Goal: Task Accomplishment & Management: Use online tool/utility

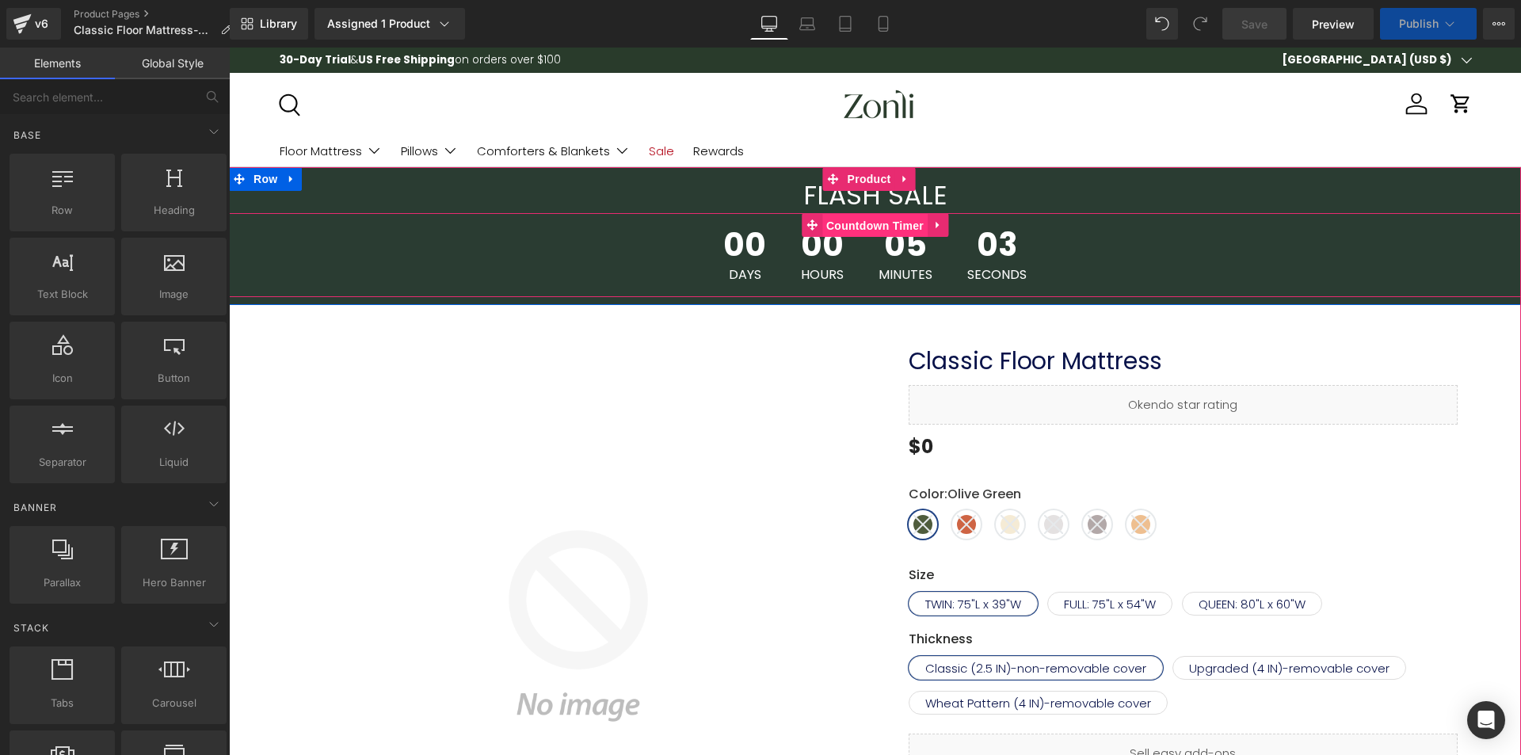
click at [869, 228] on span "Countdown Timer" at bounding box center [874, 226] width 105 height 24
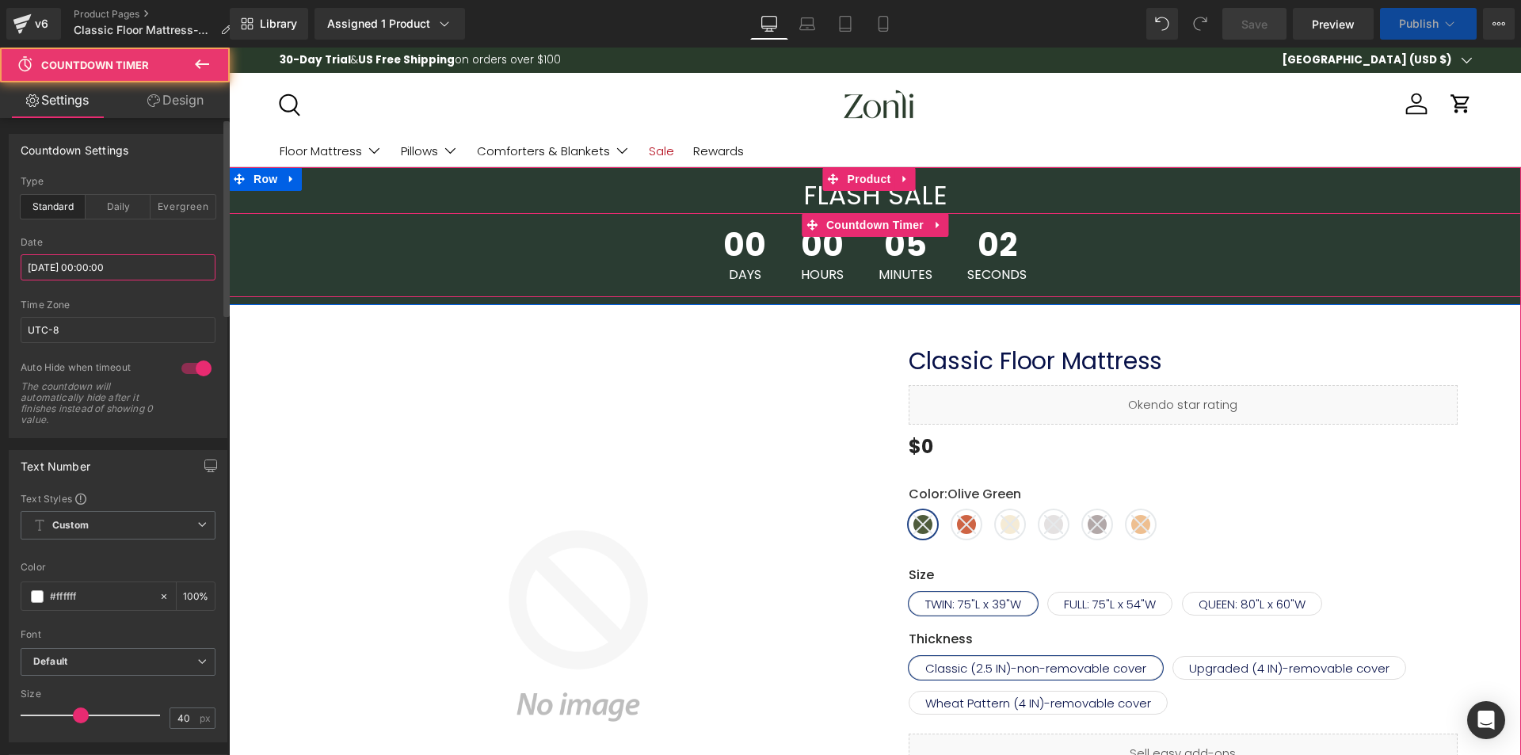
click at [92, 272] on input "[DATE] 00:00:00" at bounding box center [118, 267] width 195 height 26
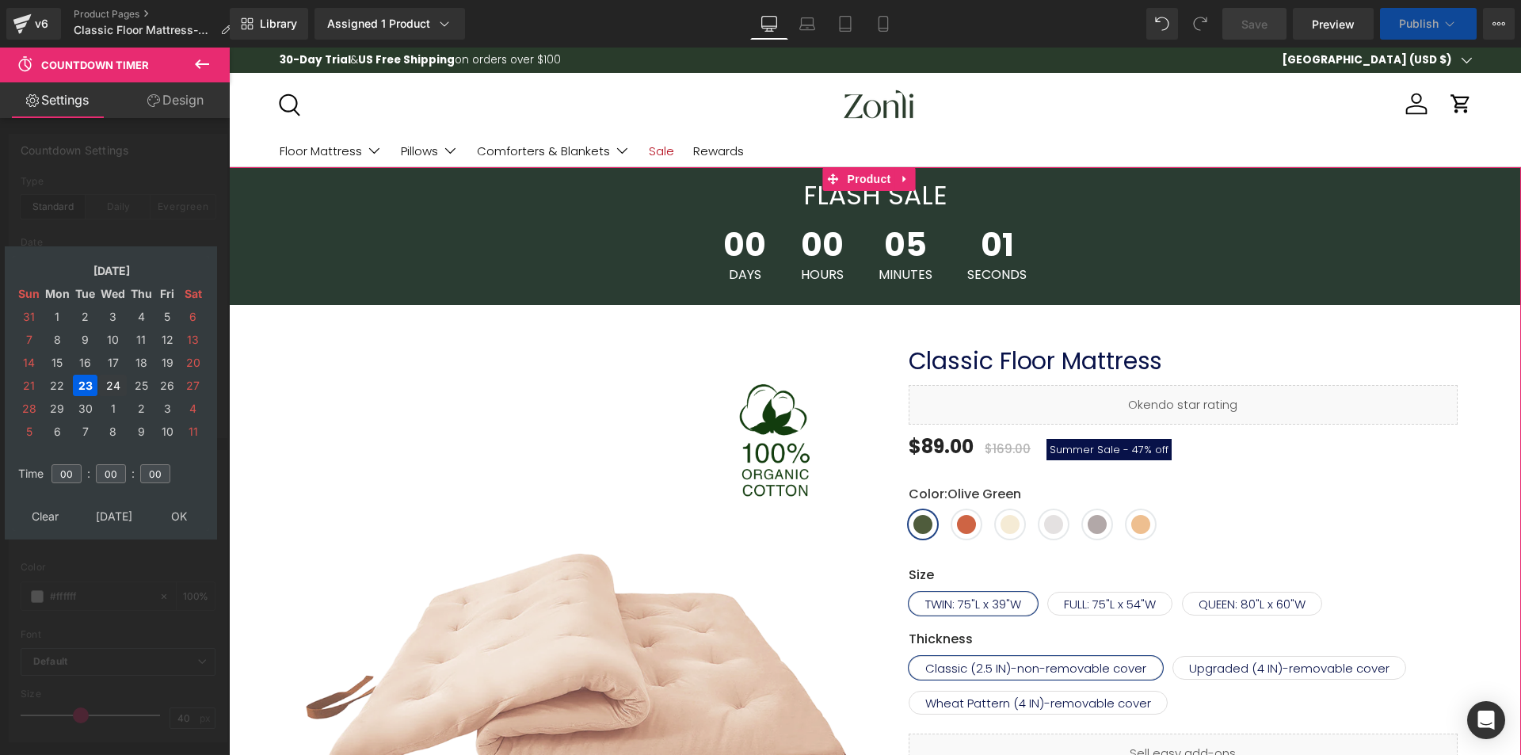
click at [109, 385] on td "24" at bounding box center [113, 385] width 28 height 21
drag, startPoint x: 172, startPoint y: 509, endPoint x: 157, endPoint y: 416, distance: 94.7
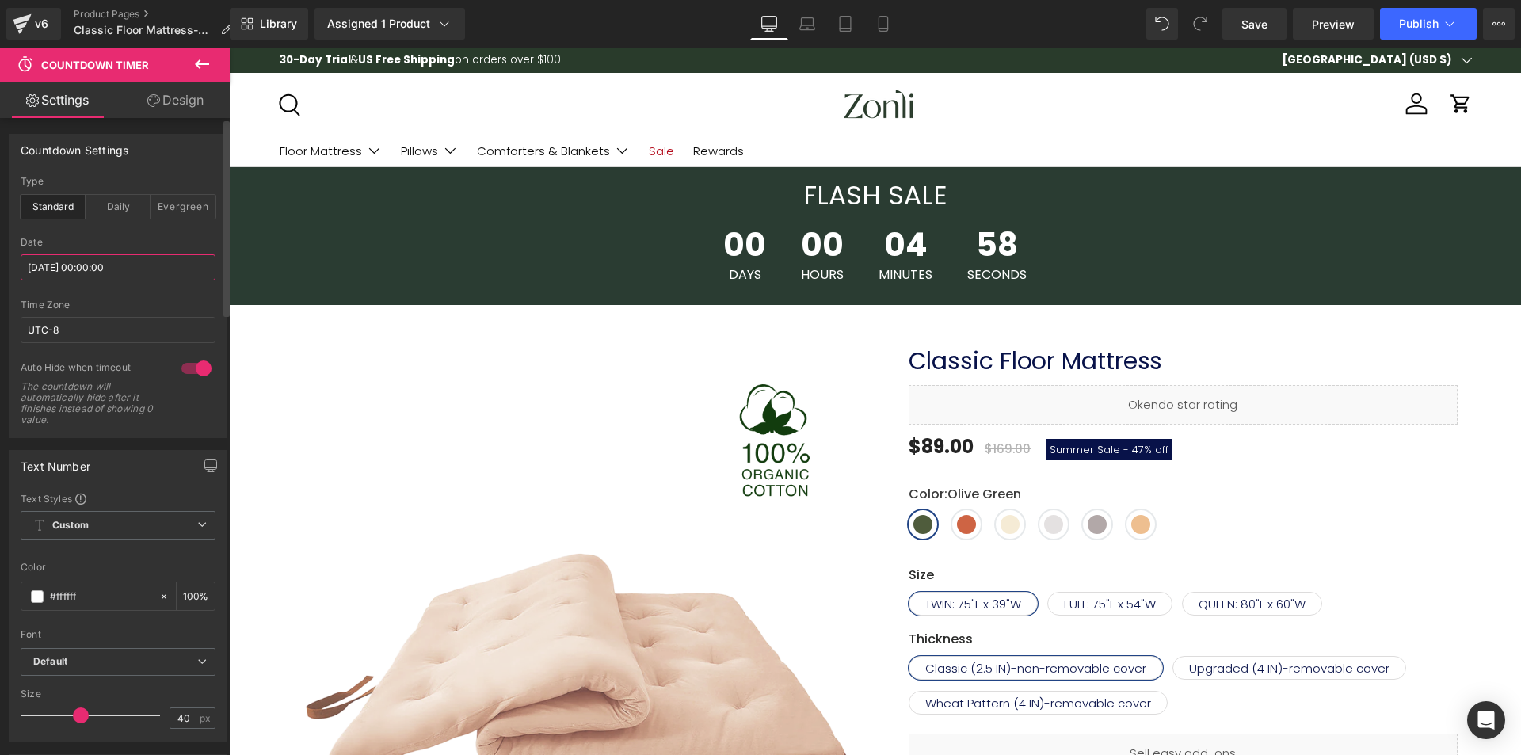
click at [92, 272] on input "[DATE] 00:00:00" at bounding box center [118, 267] width 195 height 26
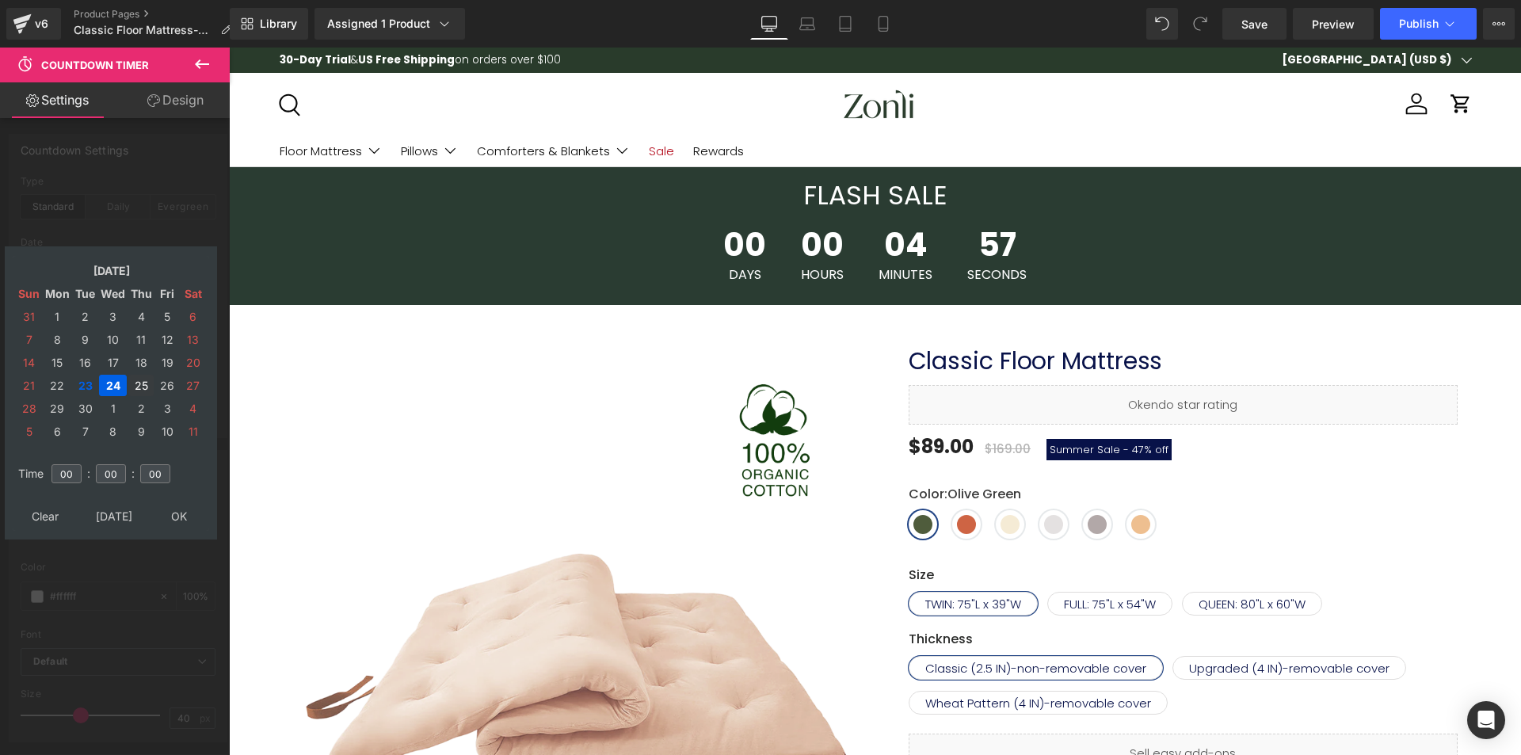
click at [139, 380] on td "25" at bounding box center [140, 385] width 25 height 21
click at [178, 502] on table "Clear Today OK" at bounding box center [111, 515] width 196 height 29
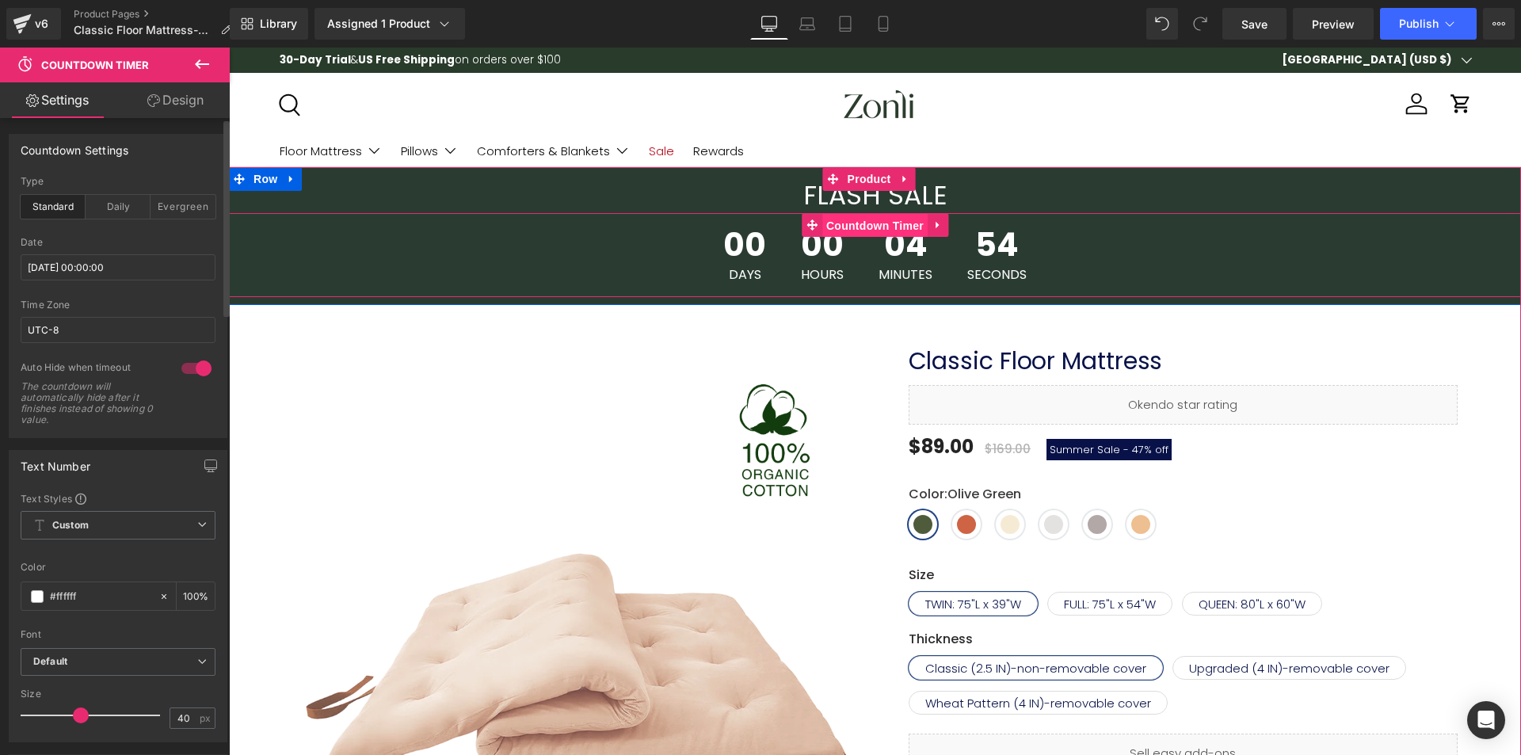
click at [869, 217] on span "Countdown Timer" at bounding box center [874, 226] width 105 height 24
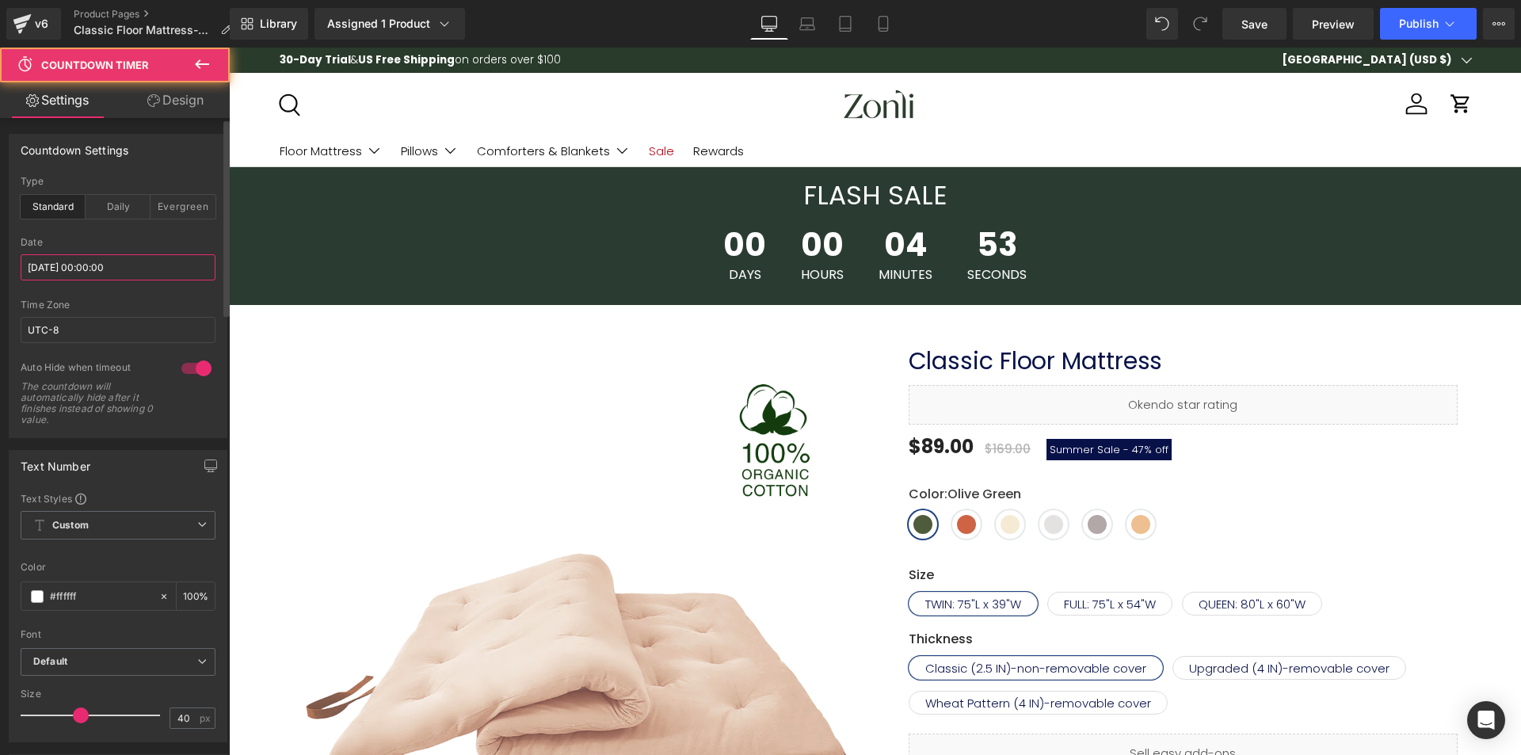
click at [80, 265] on input "[DATE] 00:00:00" at bounding box center [118, 267] width 195 height 26
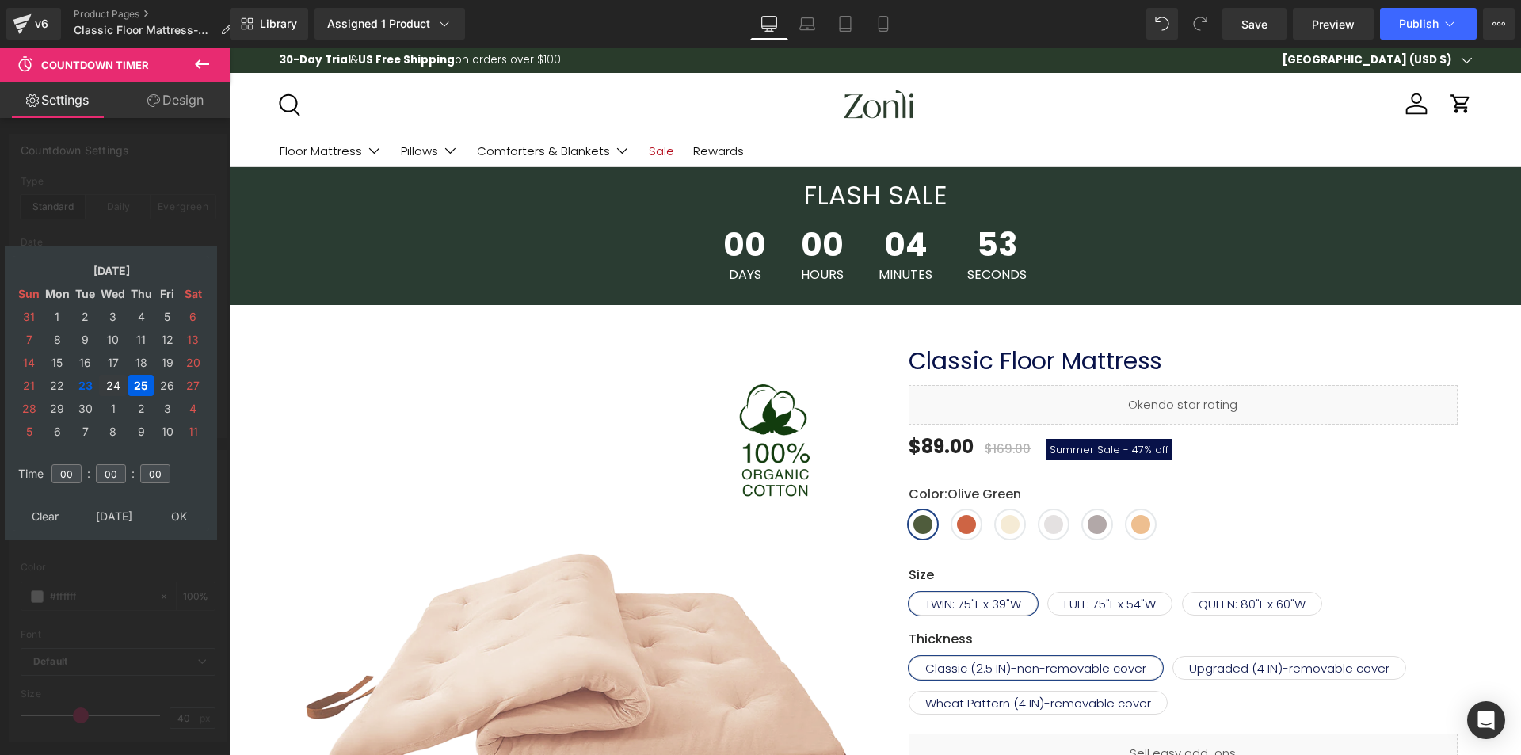
click at [106, 382] on td "24" at bounding box center [113, 385] width 28 height 21
drag, startPoint x: 169, startPoint y: 514, endPoint x: 69, endPoint y: 428, distance: 132.5
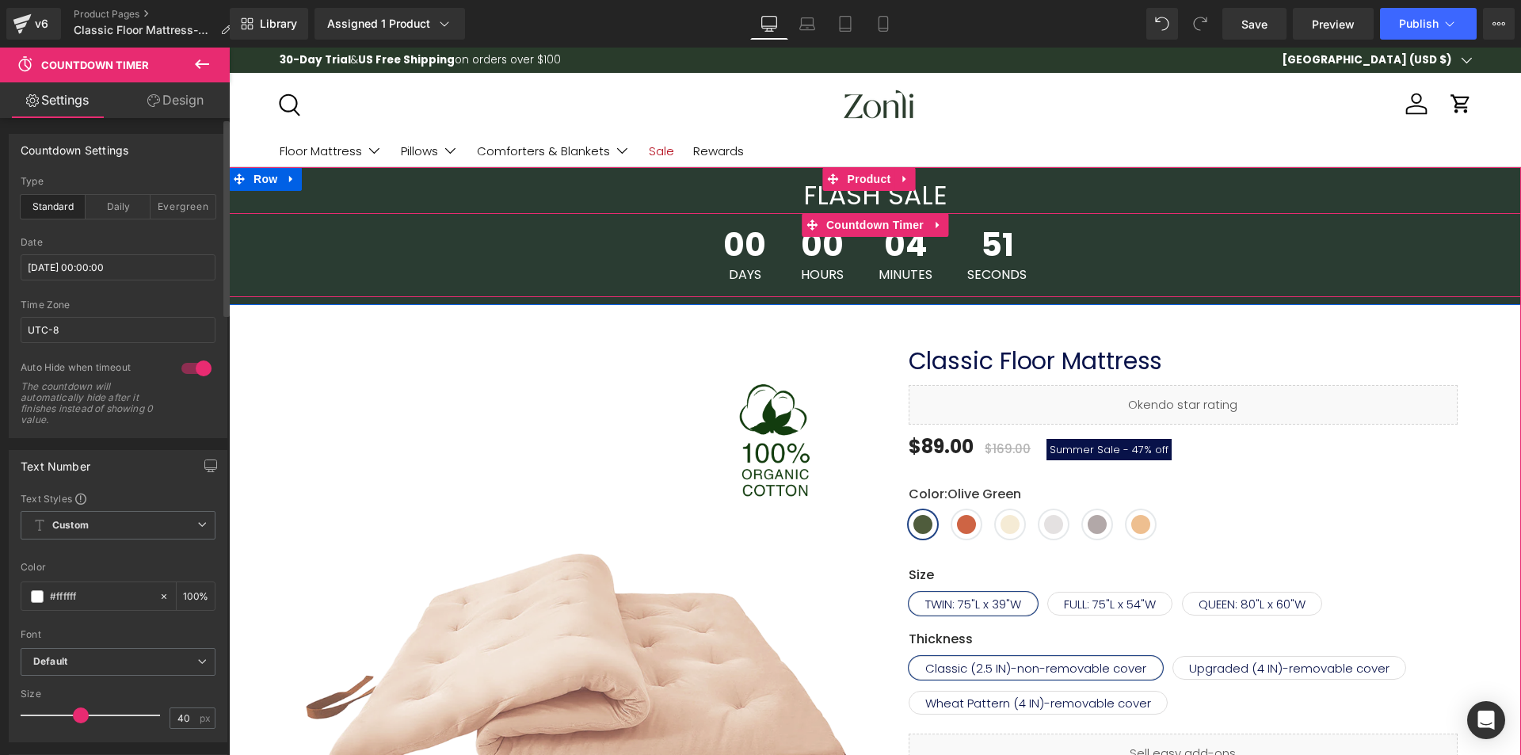
click at [910, 238] on span "04" at bounding box center [905, 249] width 54 height 40
click at [888, 220] on span "Countdown Timer" at bounding box center [874, 226] width 105 height 24
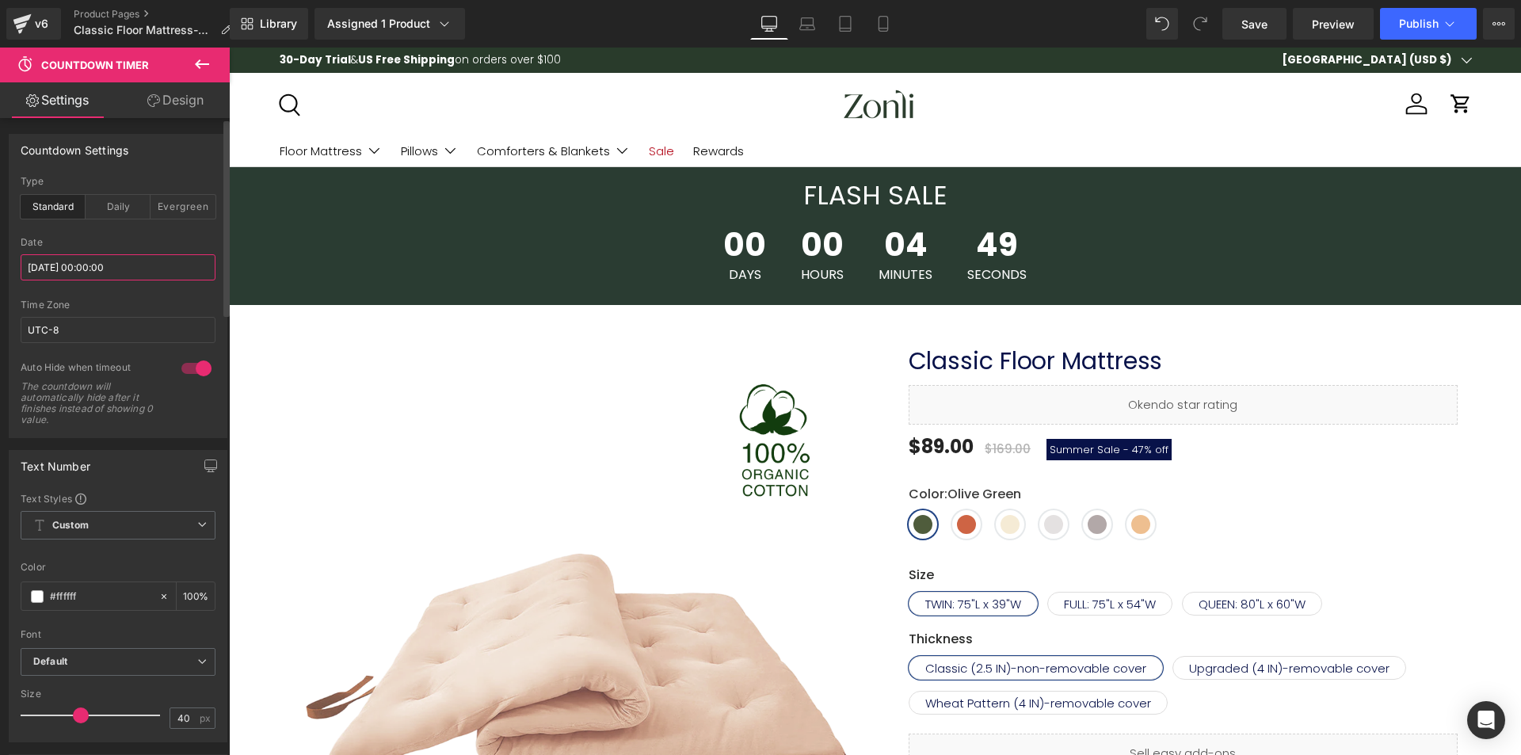
click at [105, 267] on input "[DATE] 00:00:00" at bounding box center [118, 267] width 195 height 26
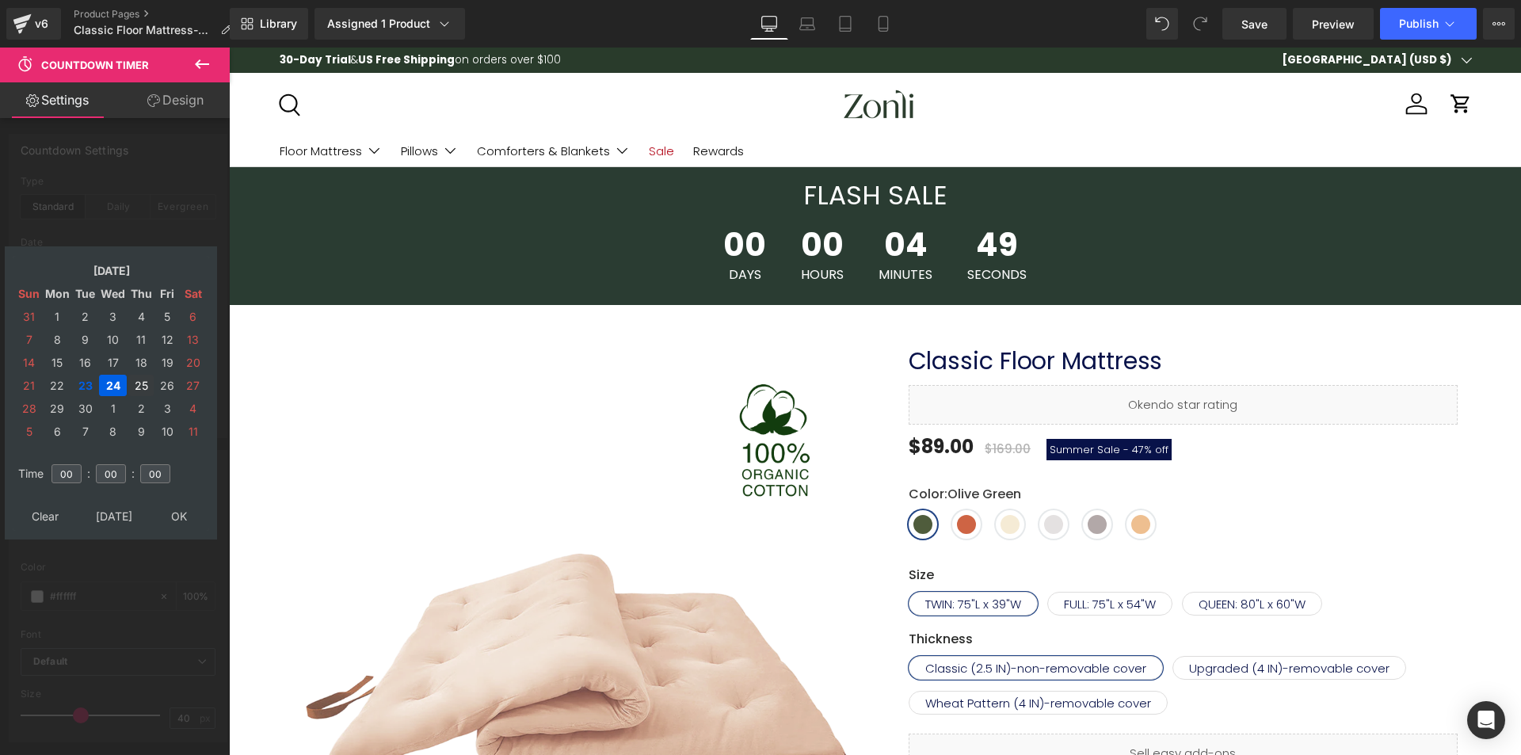
click at [135, 379] on td "25" at bounding box center [140, 385] width 25 height 21
click at [114, 380] on td "24" at bounding box center [113, 385] width 28 height 21
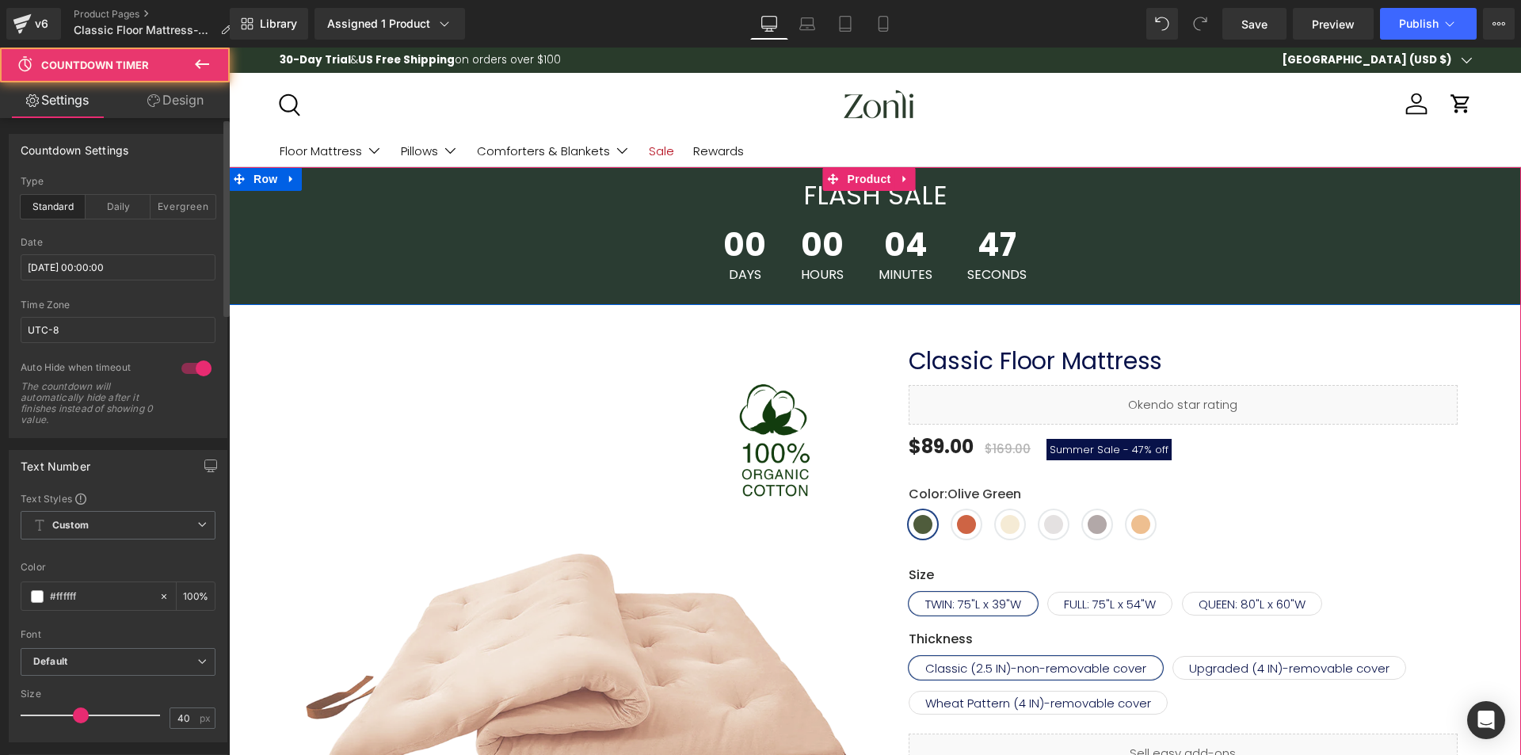
click at [893, 296] on div "00 Days 00 Hours 04 Minutes 47 Seconds Countdown Timer" at bounding box center [875, 255] width 1292 height 84
drag, startPoint x: 855, startPoint y: 238, endPoint x: 872, endPoint y: 218, distance: 26.5
click at [857, 231] on div "00 Days 00 Hours 04 Minutes 46 Seconds Countdown Timer" at bounding box center [875, 255] width 1292 height 84
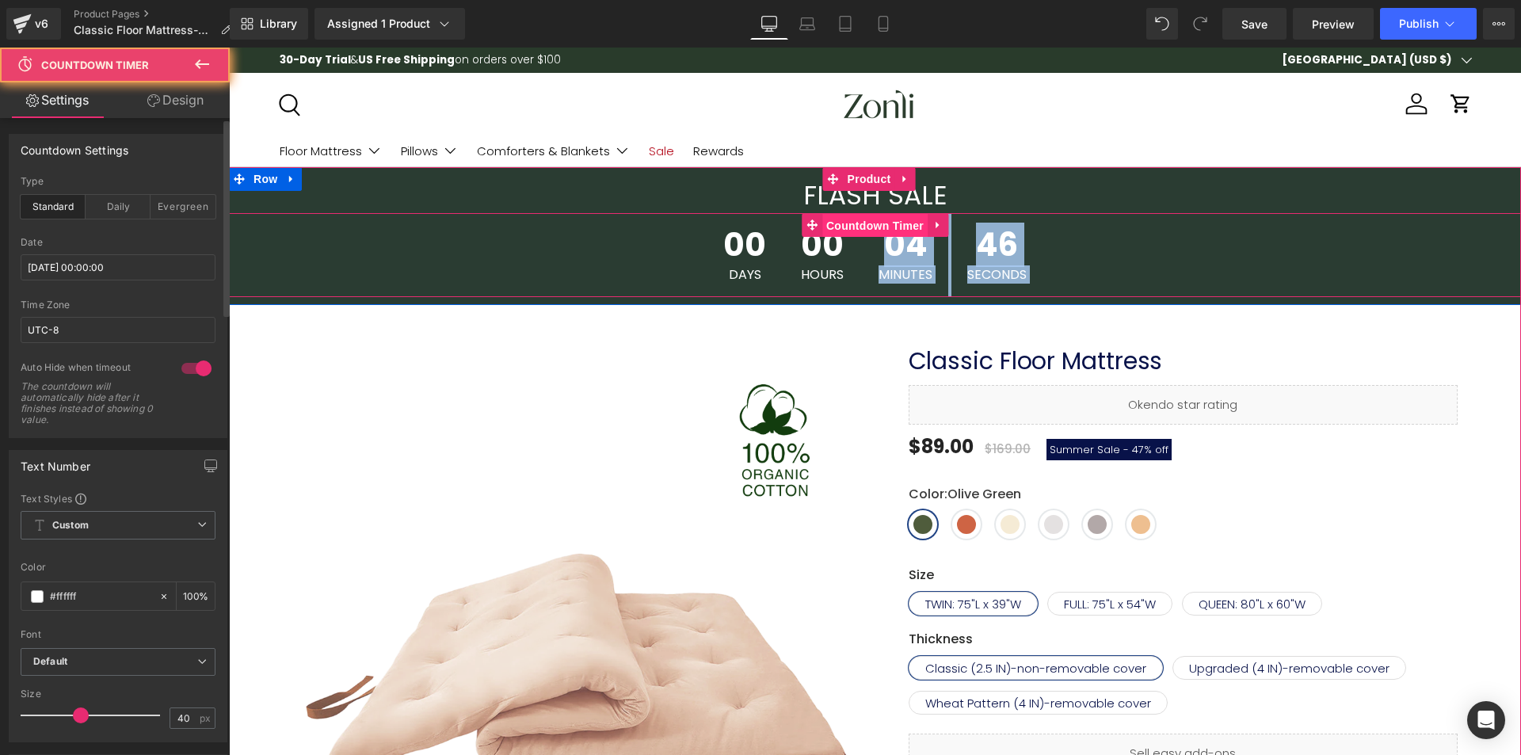
click at [872, 218] on span "Countdown Timer" at bounding box center [874, 226] width 105 height 24
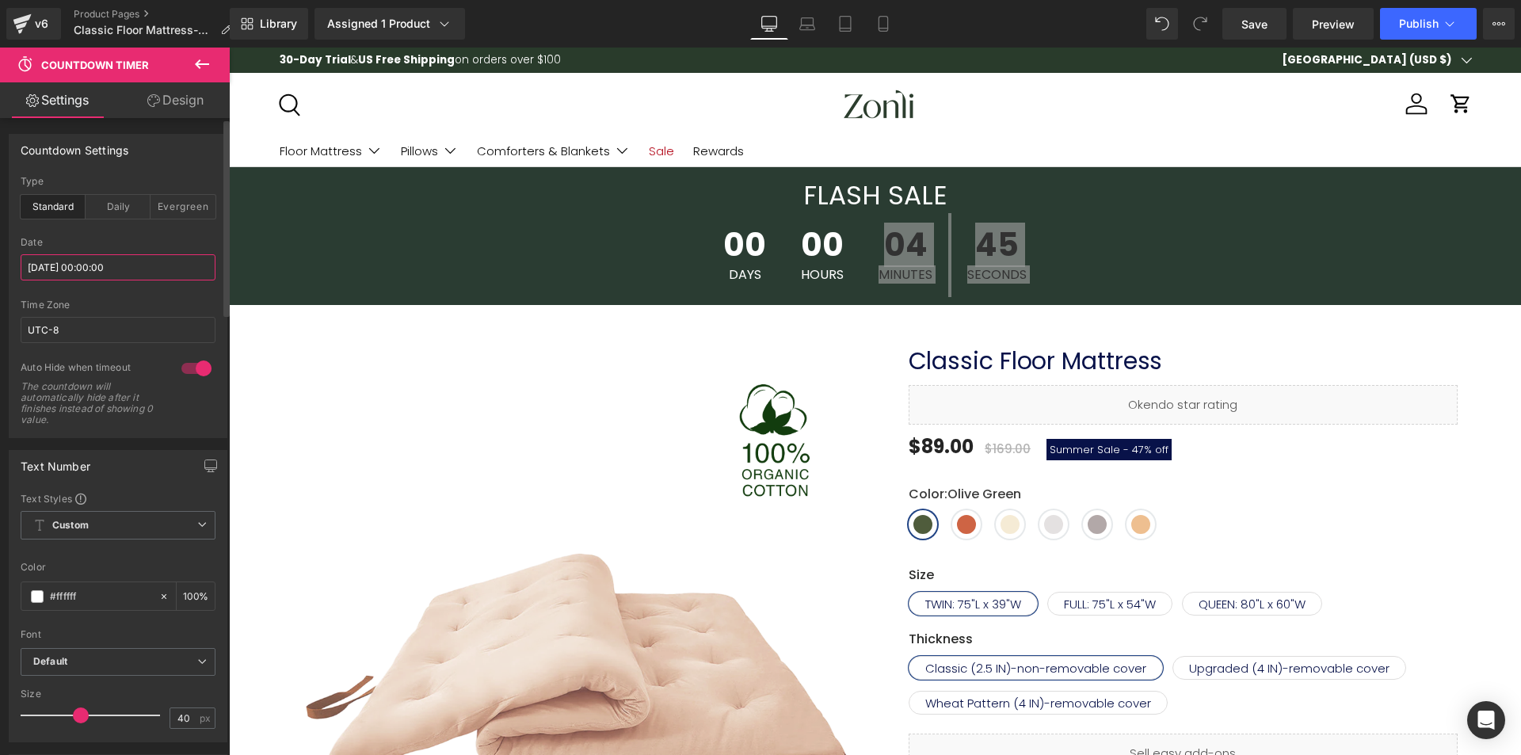
click at [127, 257] on input "[DATE] 00:00:00" at bounding box center [118, 267] width 195 height 26
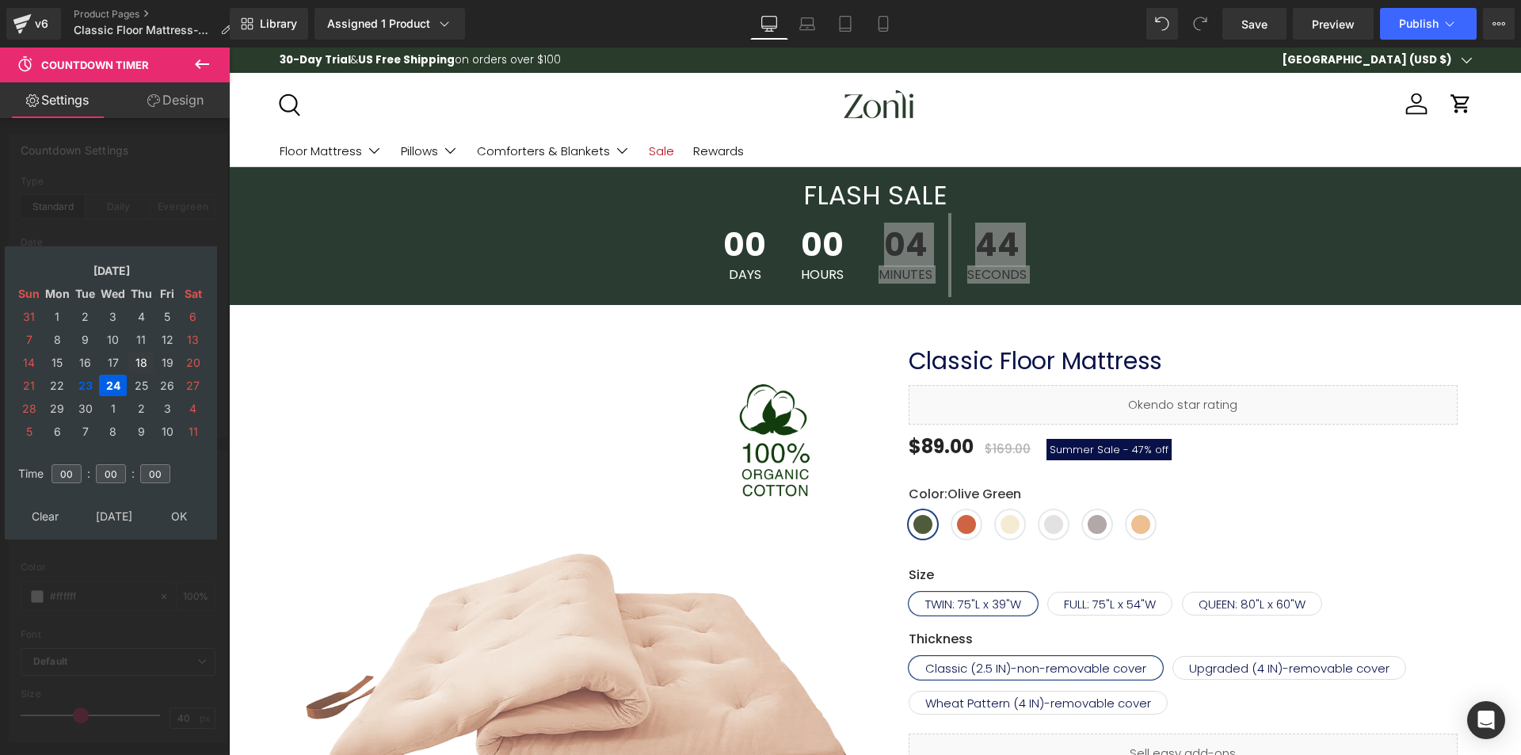
click at [135, 391] on td "25" at bounding box center [140, 385] width 25 height 21
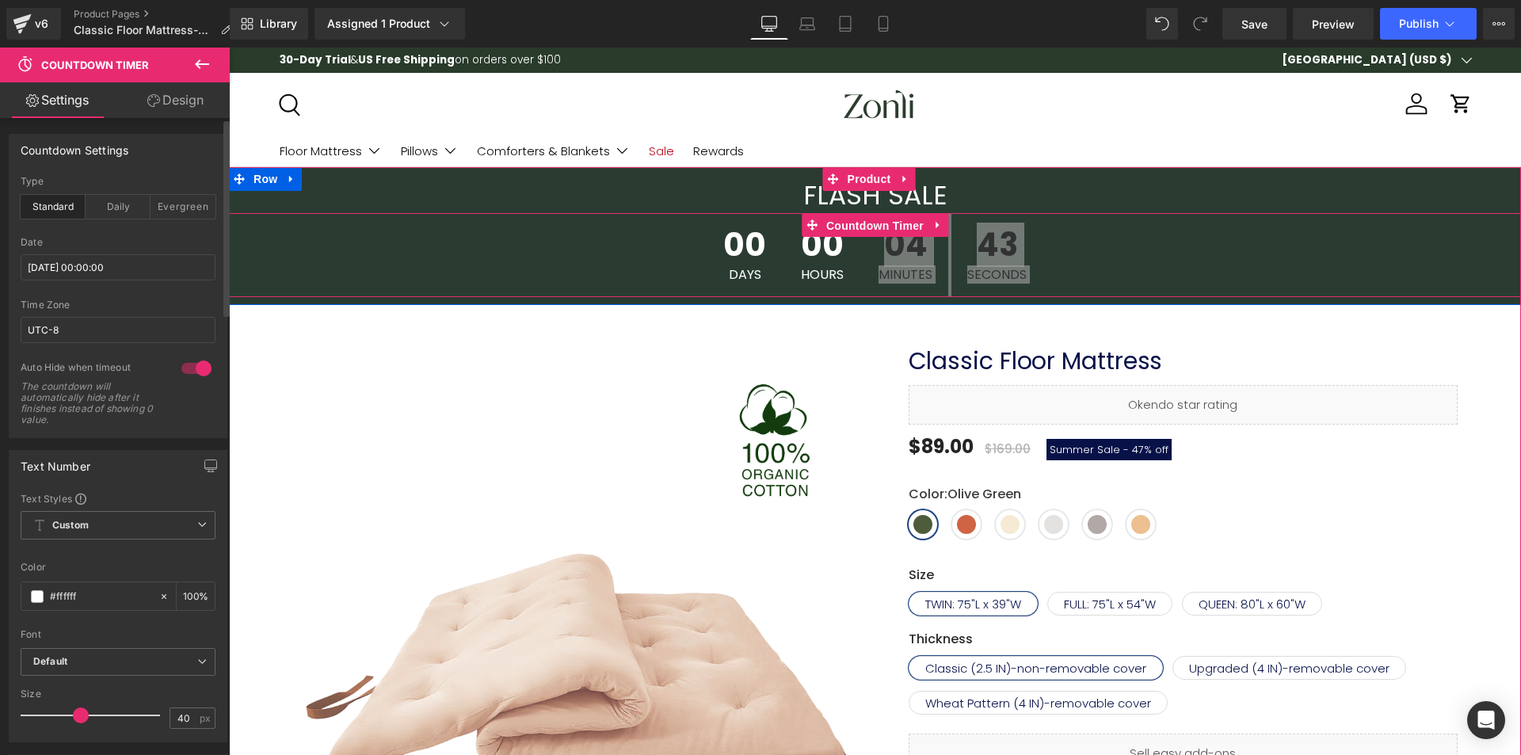
click at [898, 218] on span "Countdown Timer" at bounding box center [874, 226] width 105 height 24
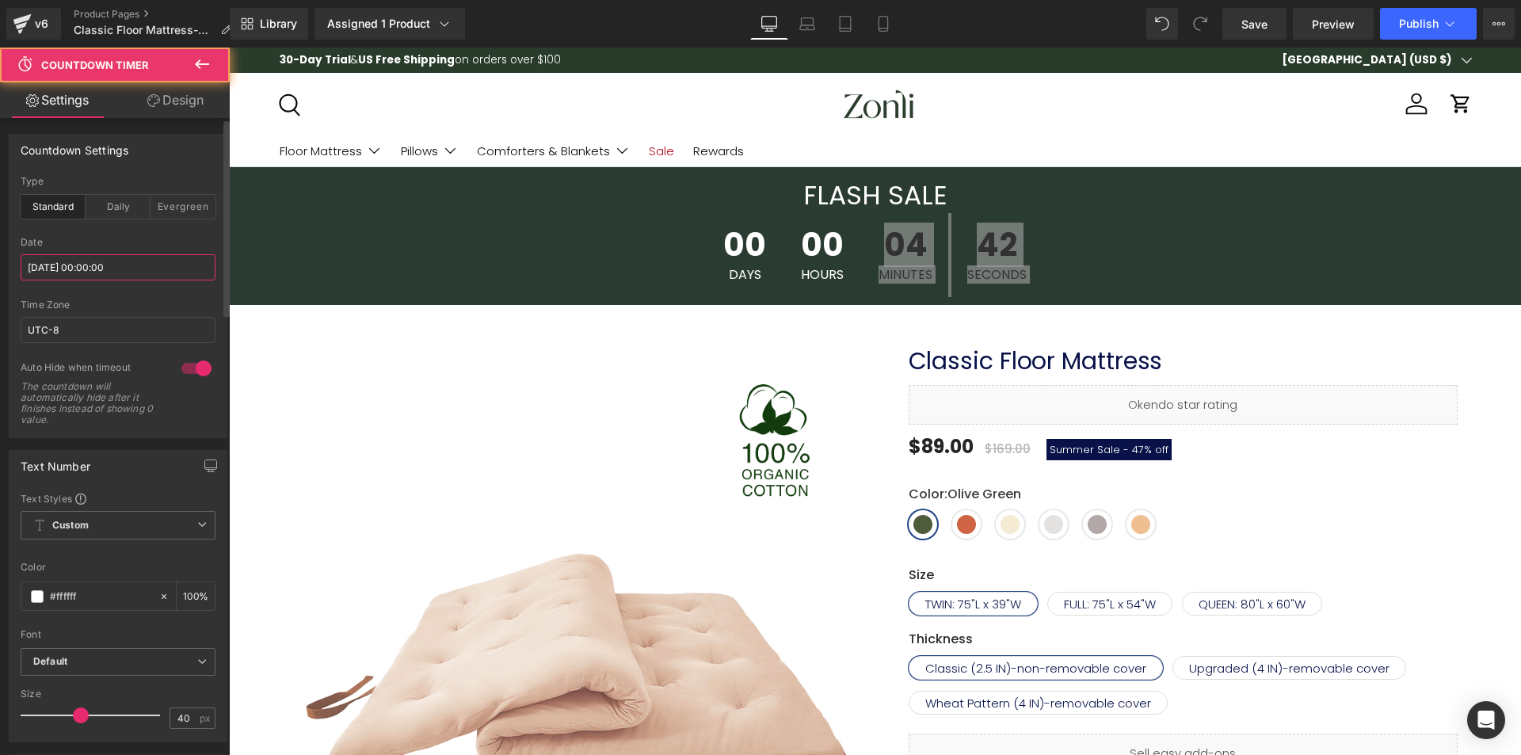
click at [157, 255] on input "[DATE] 00:00:00" at bounding box center [118, 267] width 195 height 26
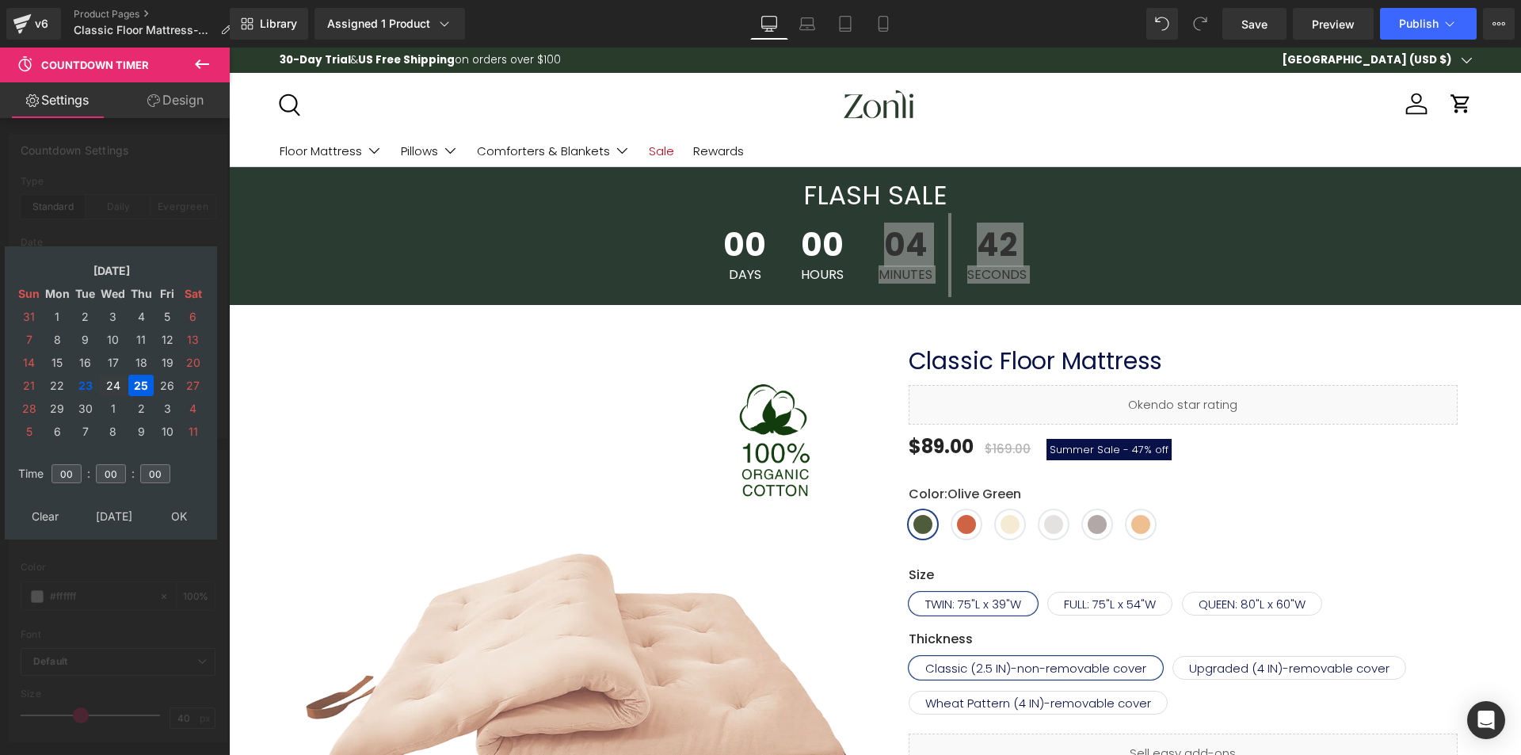
click at [109, 387] on td "24" at bounding box center [113, 385] width 28 height 21
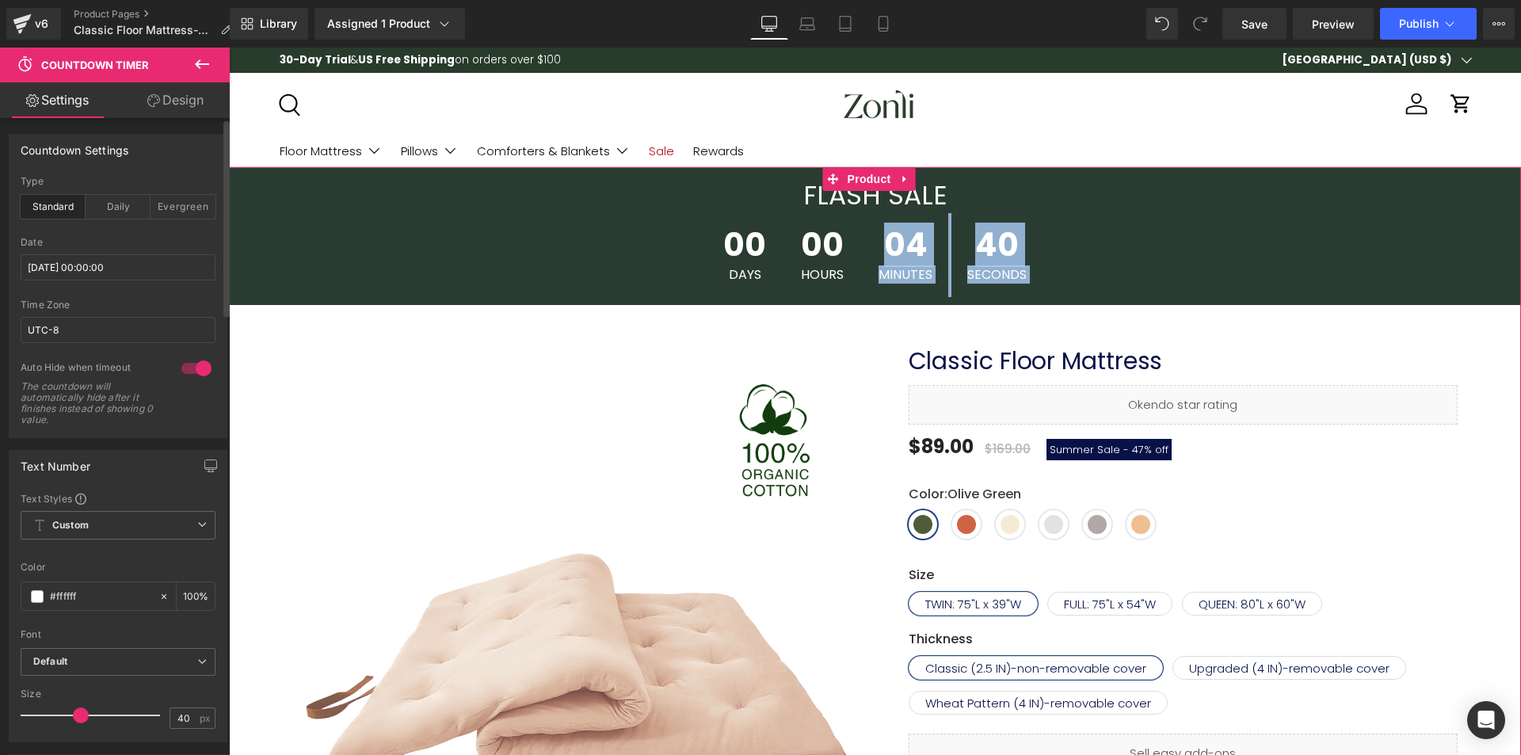
click at [1095, 263] on div "00 Days 00 Hours 04 Minutes 40 Seconds" at bounding box center [875, 255] width 1292 height 84
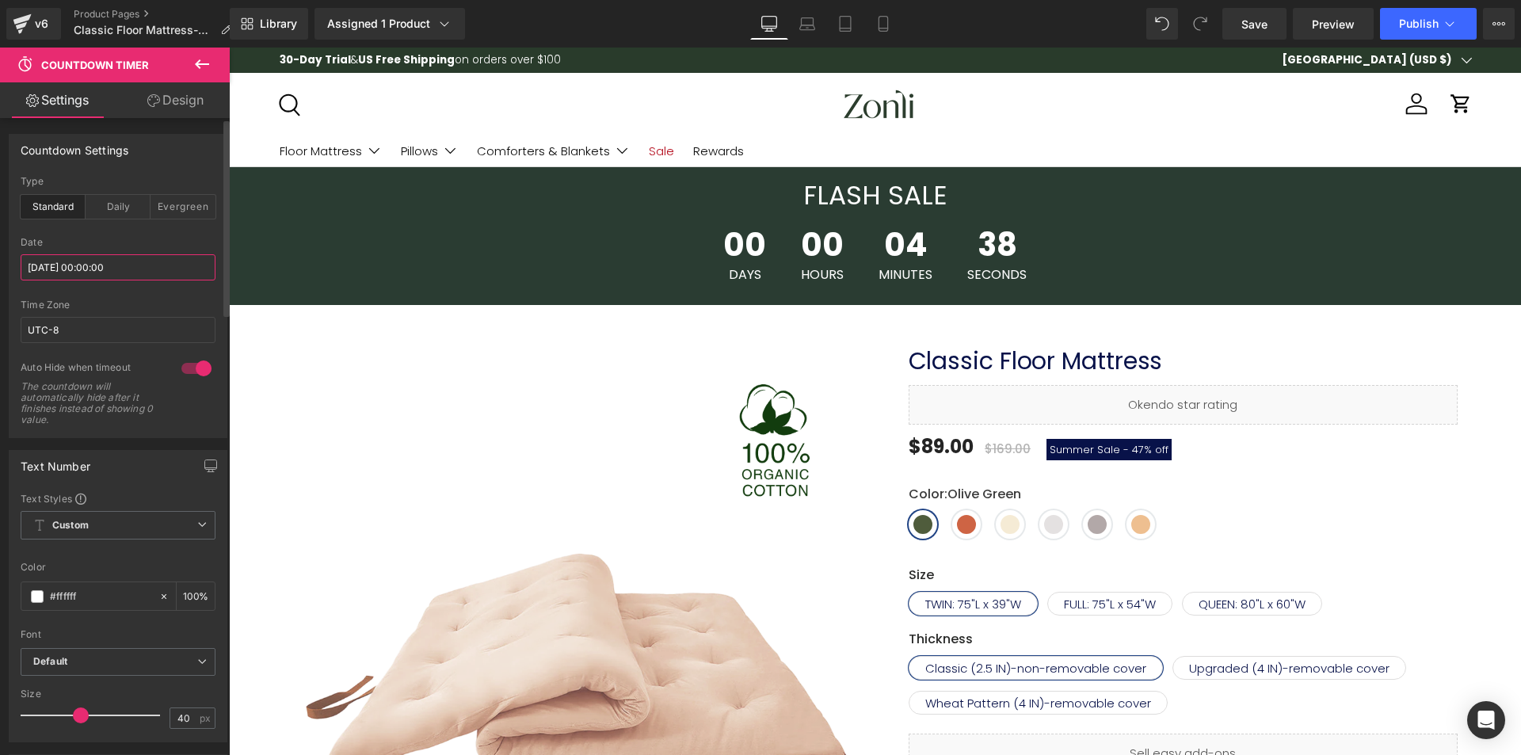
click at [120, 276] on input "[DATE] 00:00:00" at bounding box center [118, 267] width 195 height 26
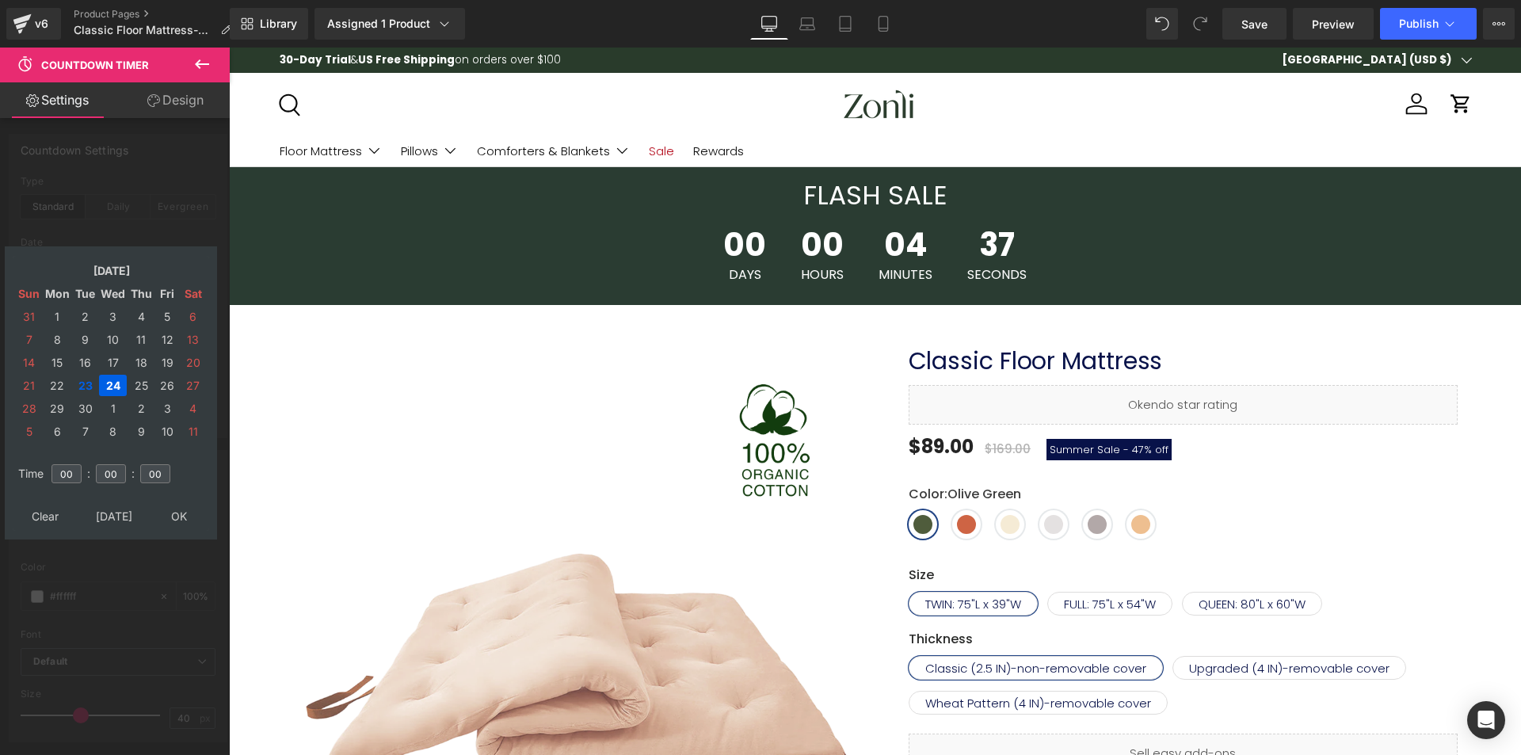
click at [110, 388] on td "24" at bounding box center [113, 385] width 28 height 21
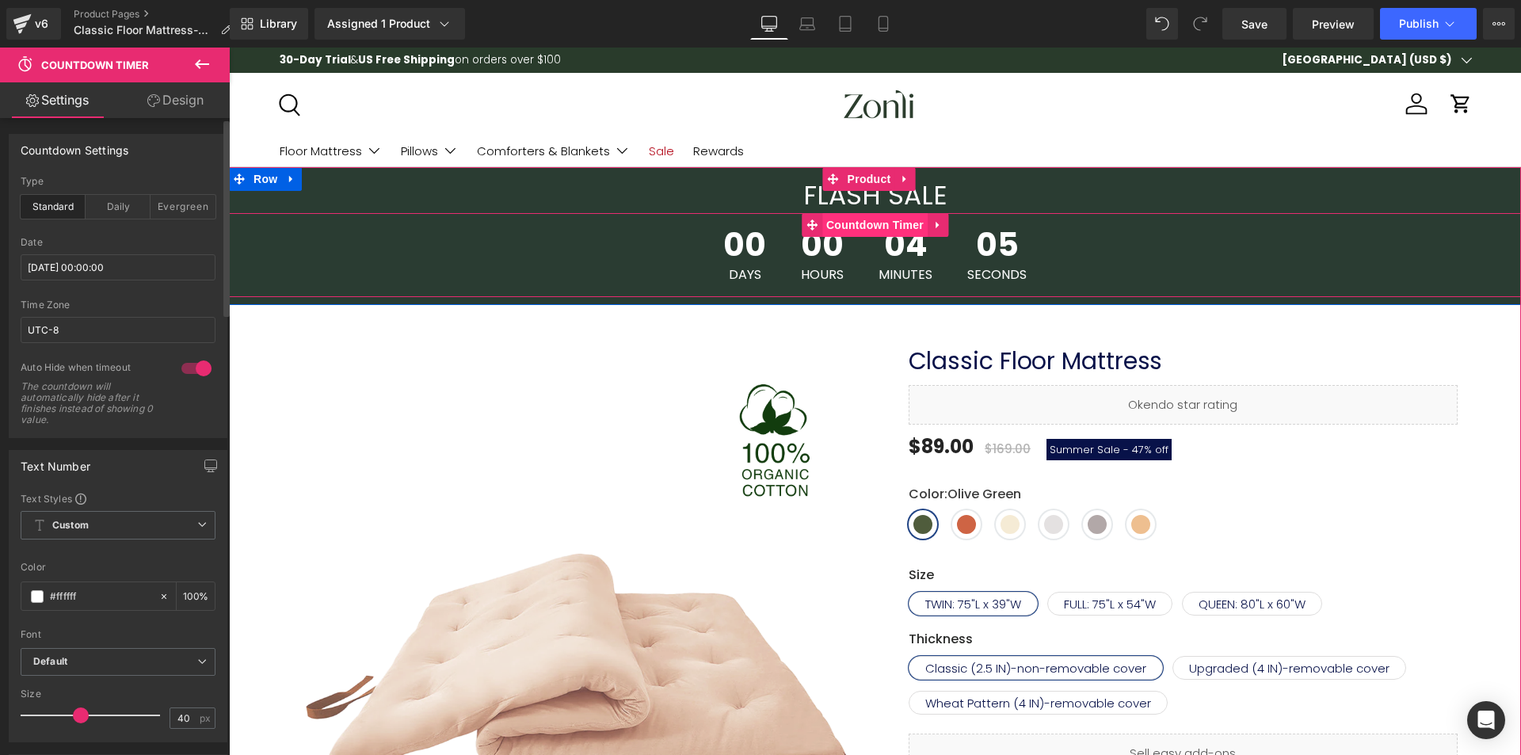
click at [889, 222] on span "Countdown Timer" at bounding box center [874, 225] width 105 height 24
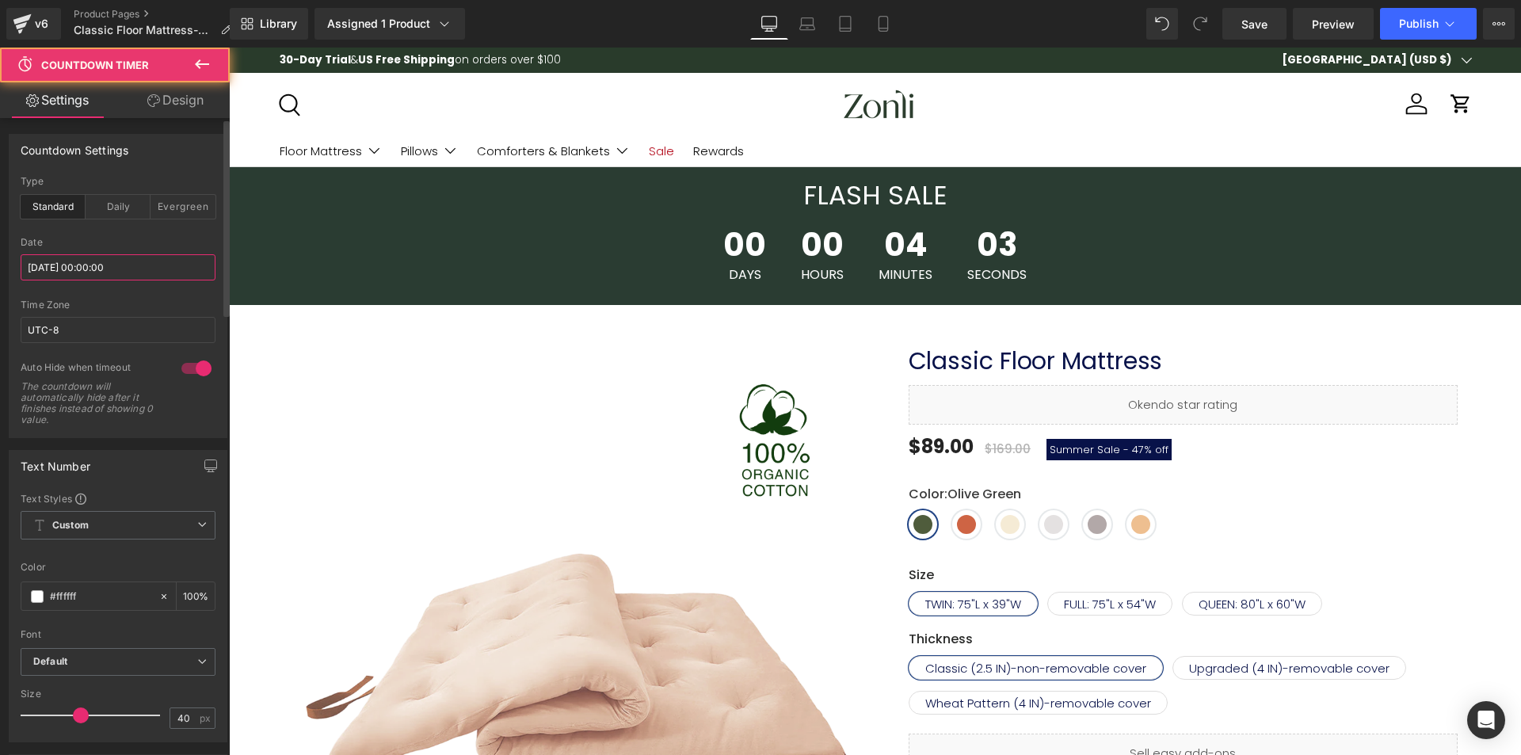
click at [105, 279] on input "[DATE] 00:00:00" at bounding box center [118, 267] width 195 height 26
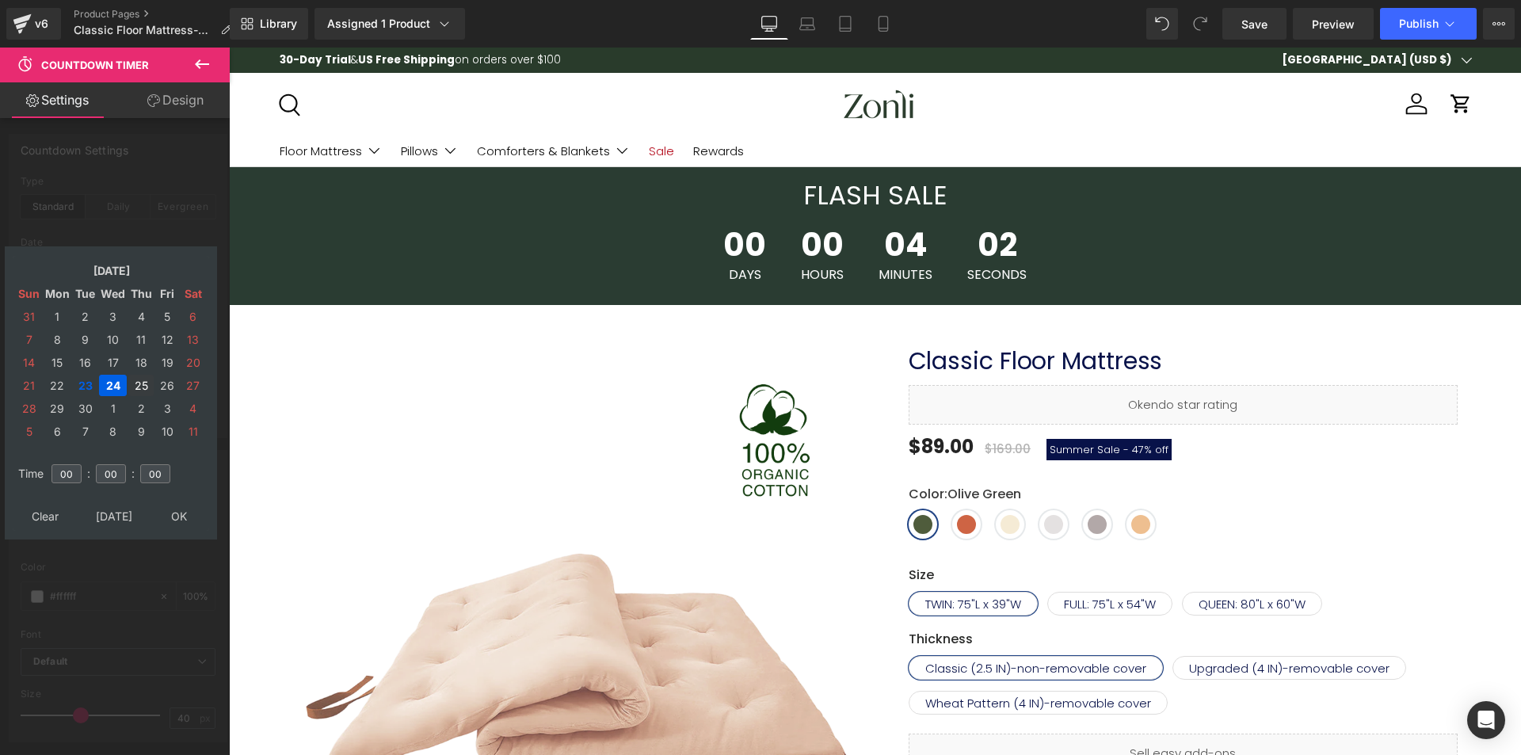
click at [139, 384] on td "25" at bounding box center [140, 385] width 25 height 21
click at [118, 384] on td "24" at bounding box center [113, 385] width 28 height 21
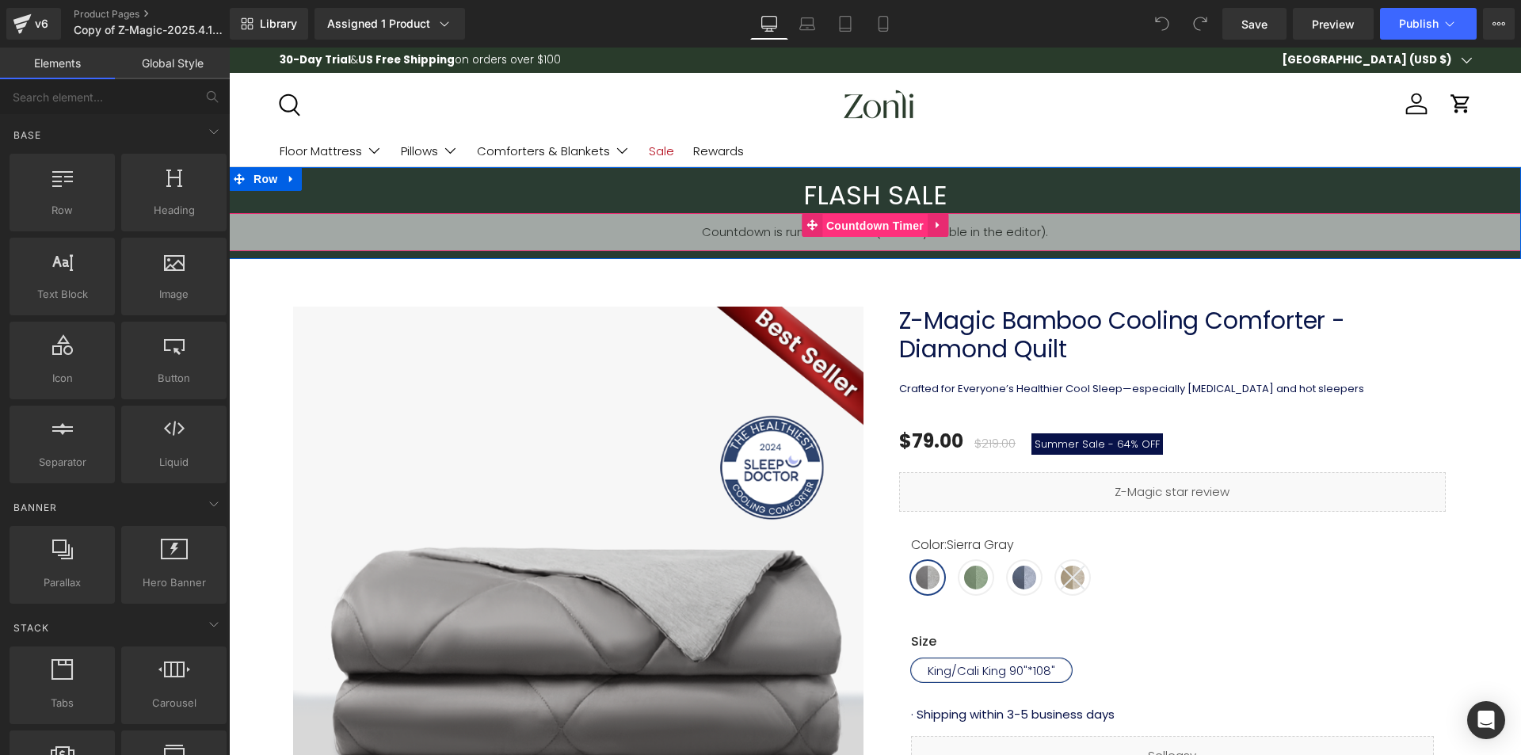
click at [890, 219] on span "Countdown Timer" at bounding box center [874, 226] width 105 height 24
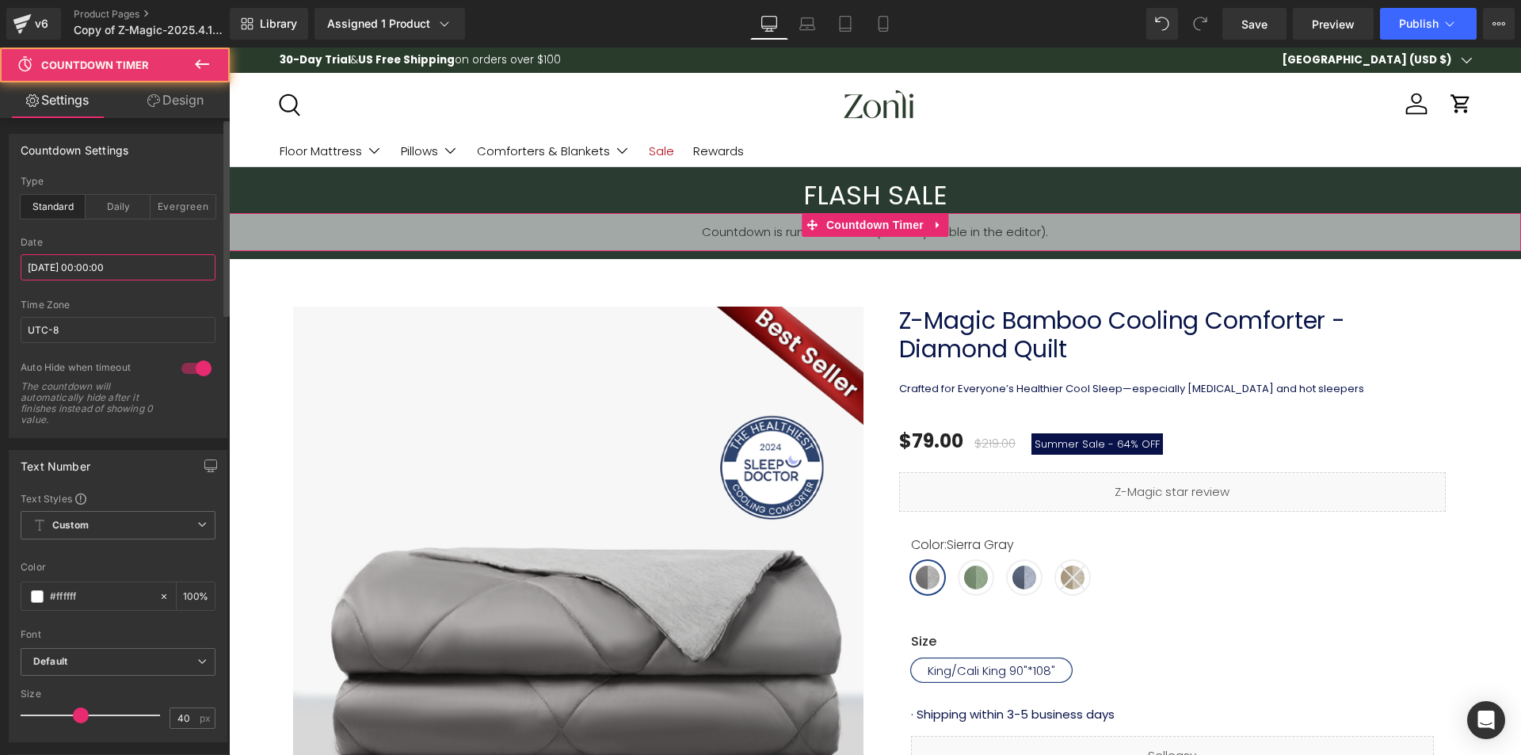
click at [102, 276] on input "[DATE] 00:00:00" at bounding box center [118, 267] width 195 height 26
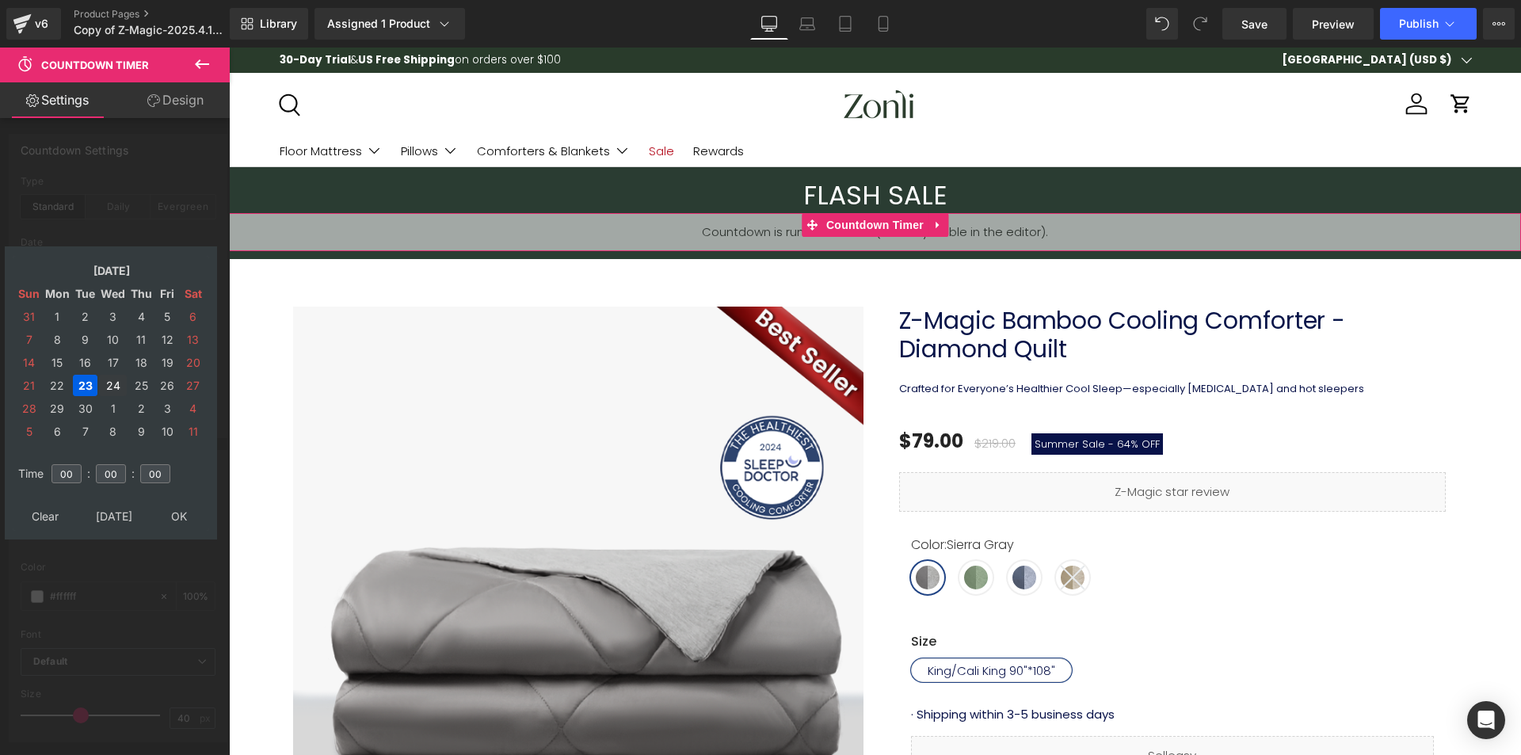
click at [115, 394] on td "24" at bounding box center [113, 385] width 28 height 21
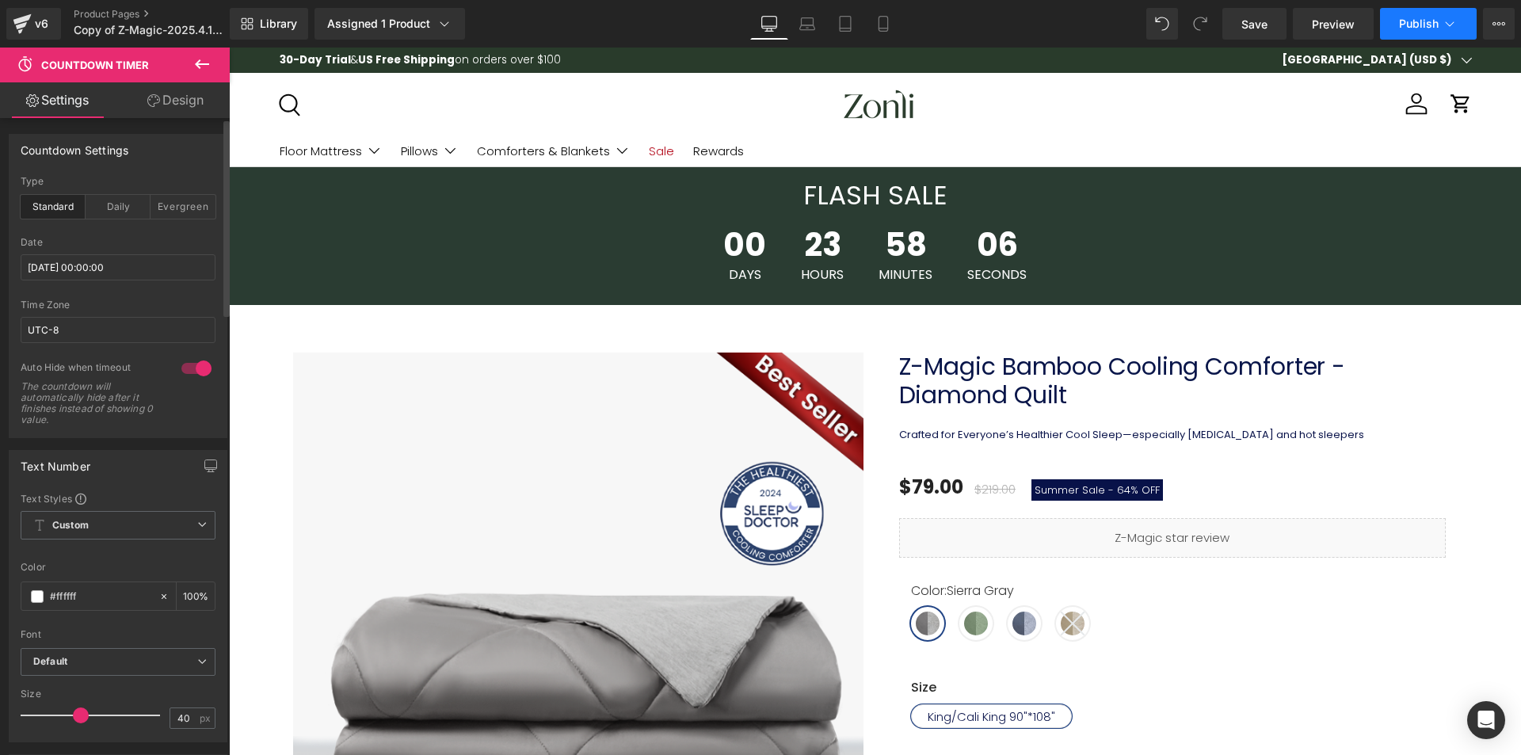
click at [1438, 20] on button "Publish" at bounding box center [1428, 24] width 97 height 32
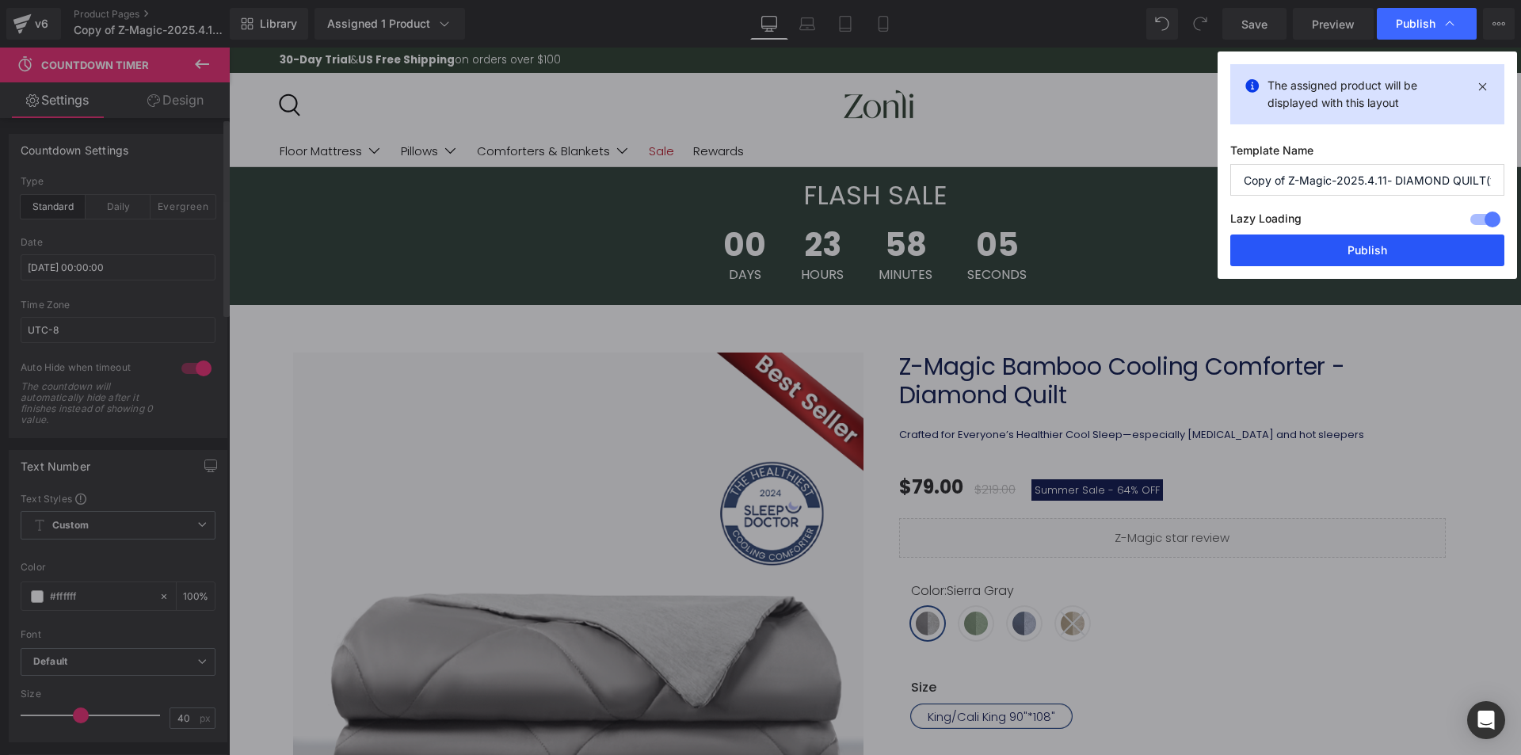
click at [1360, 238] on button "Publish" at bounding box center [1367, 250] width 274 height 32
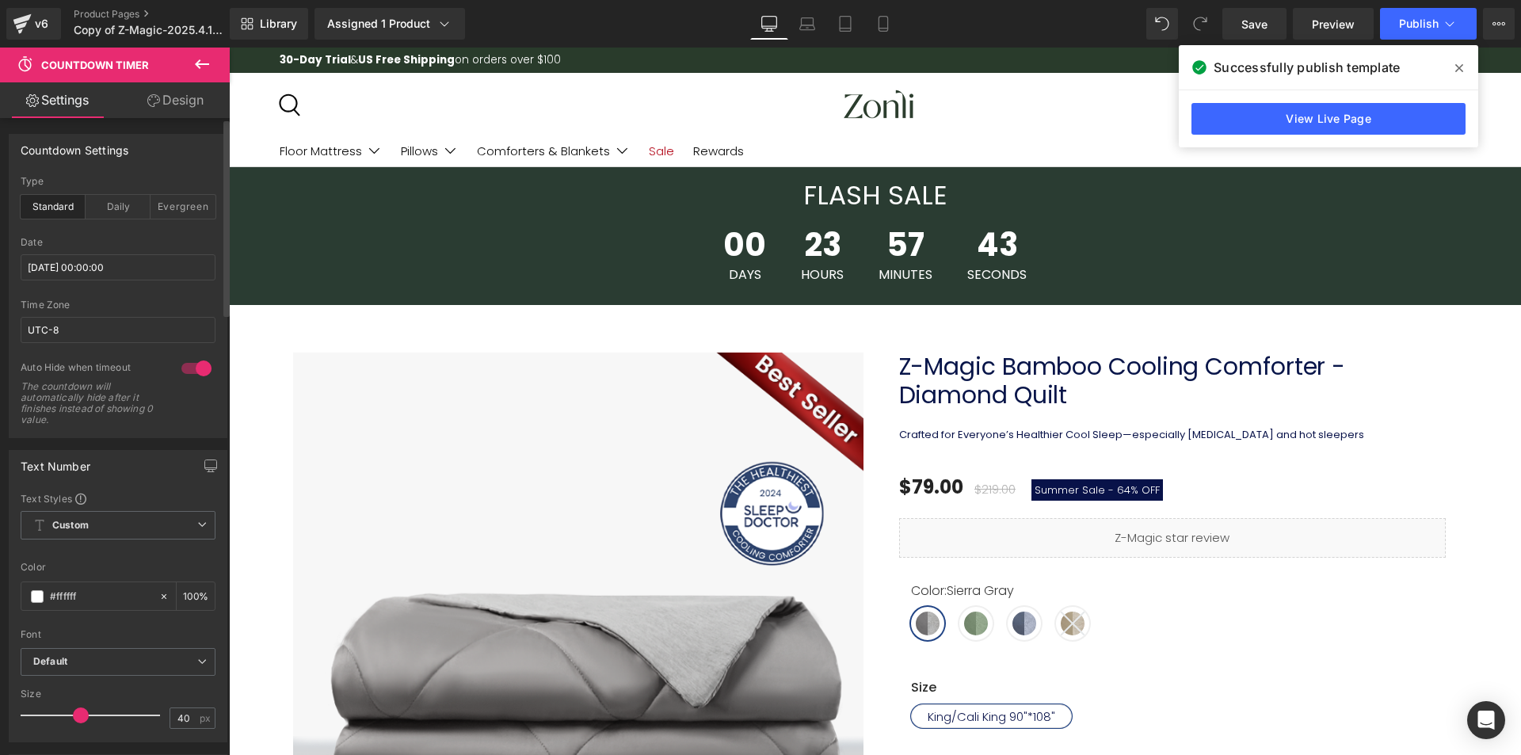
drag, startPoint x: 1460, startPoint y: 67, endPoint x: 159, endPoint y: 32, distance: 1300.9
click at [1460, 67] on icon at bounding box center [1459, 68] width 8 height 8
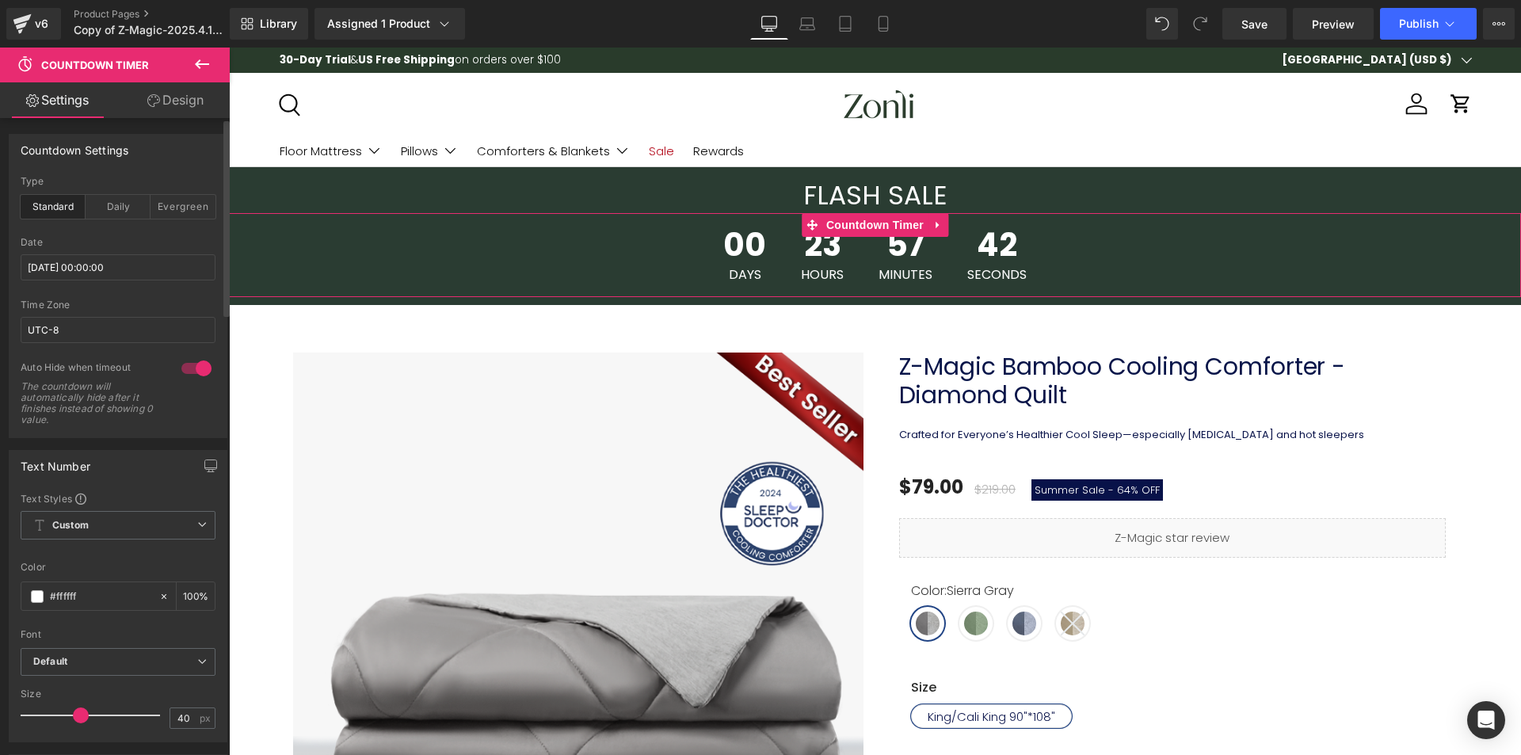
click at [72, 107] on link "Settings" at bounding box center [57, 100] width 115 height 36
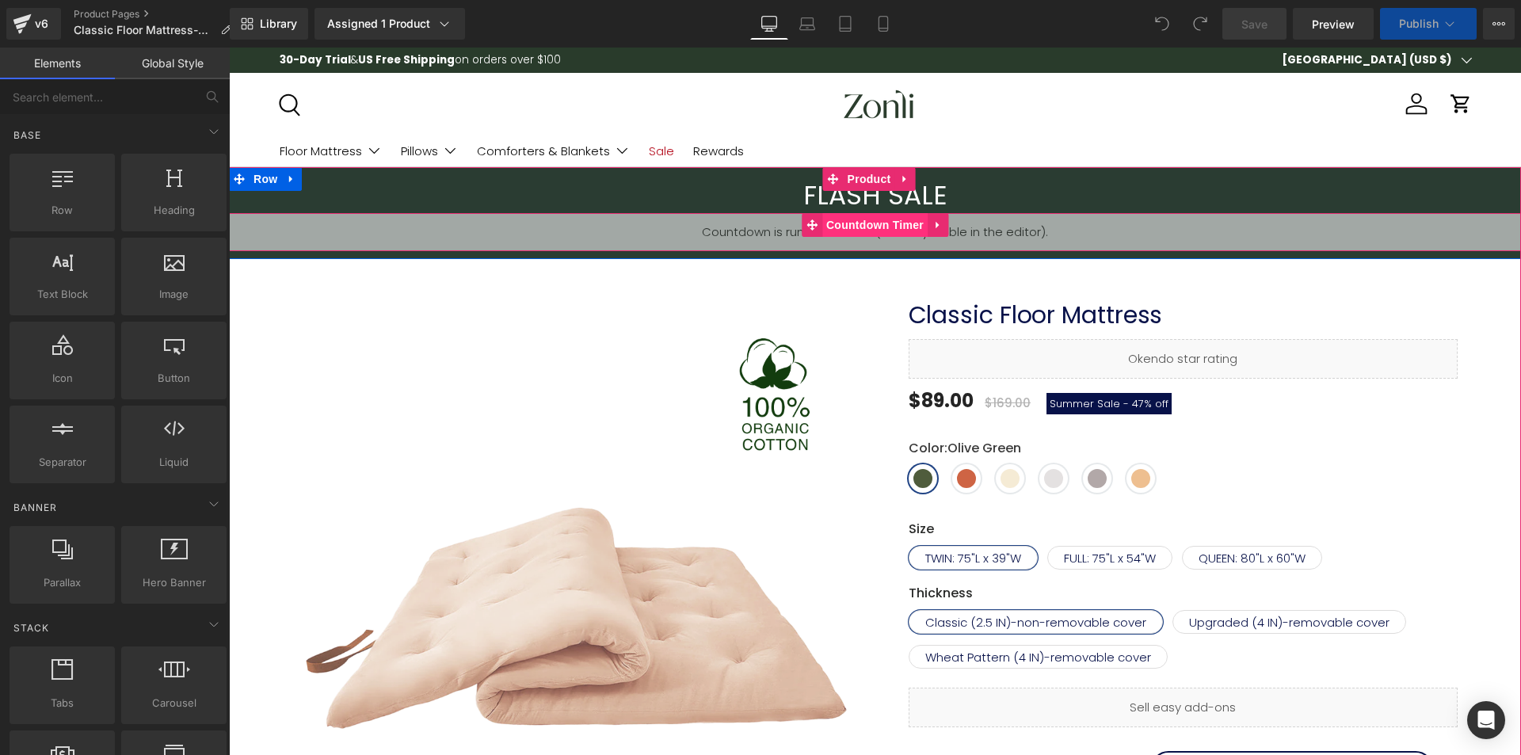
click at [843, 223] on span "Countdown Timer" at bounding box center [874, 225] width 105 height 24
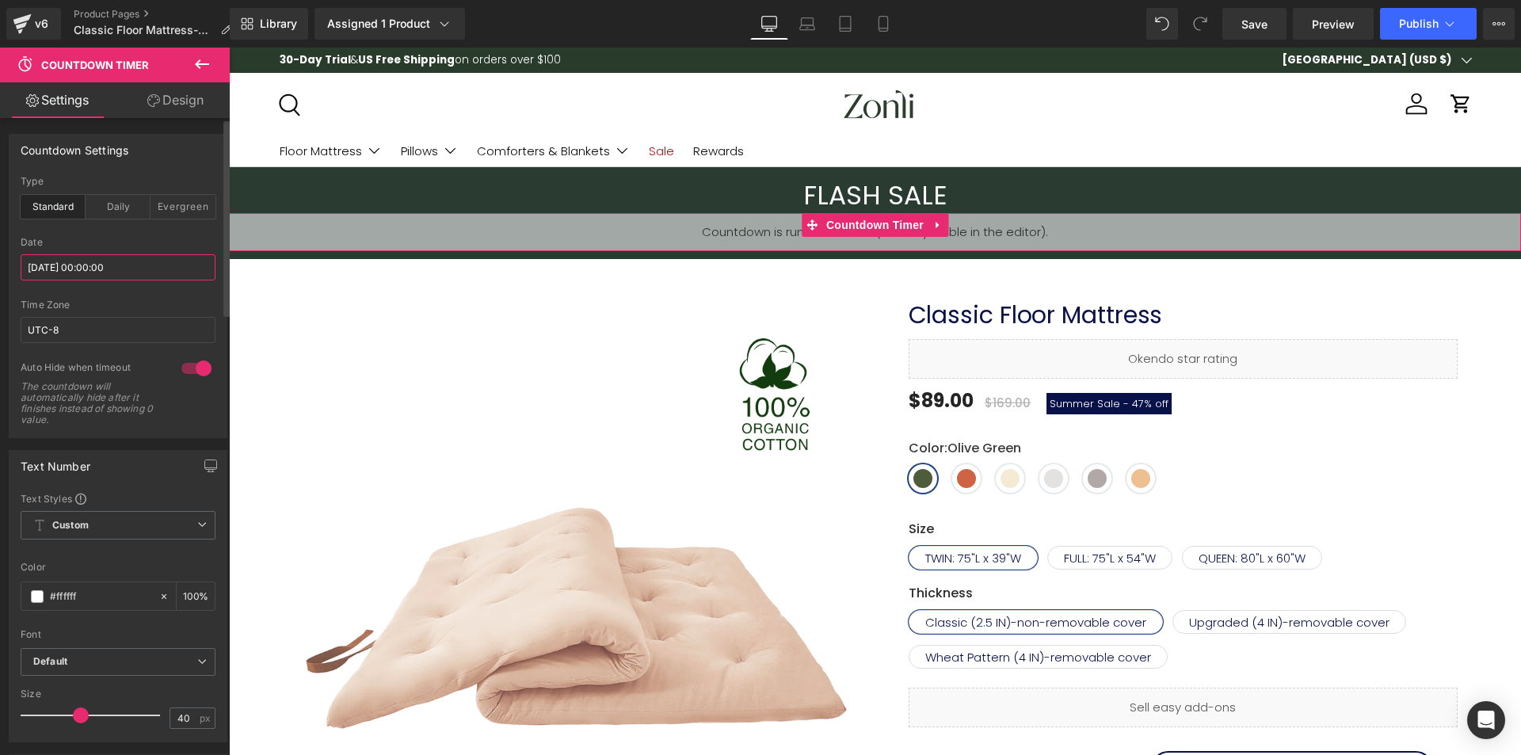
click at [152, 274] on input "[DATE] 00:00:00" at bounding box center [118, 267] width 195 height 26
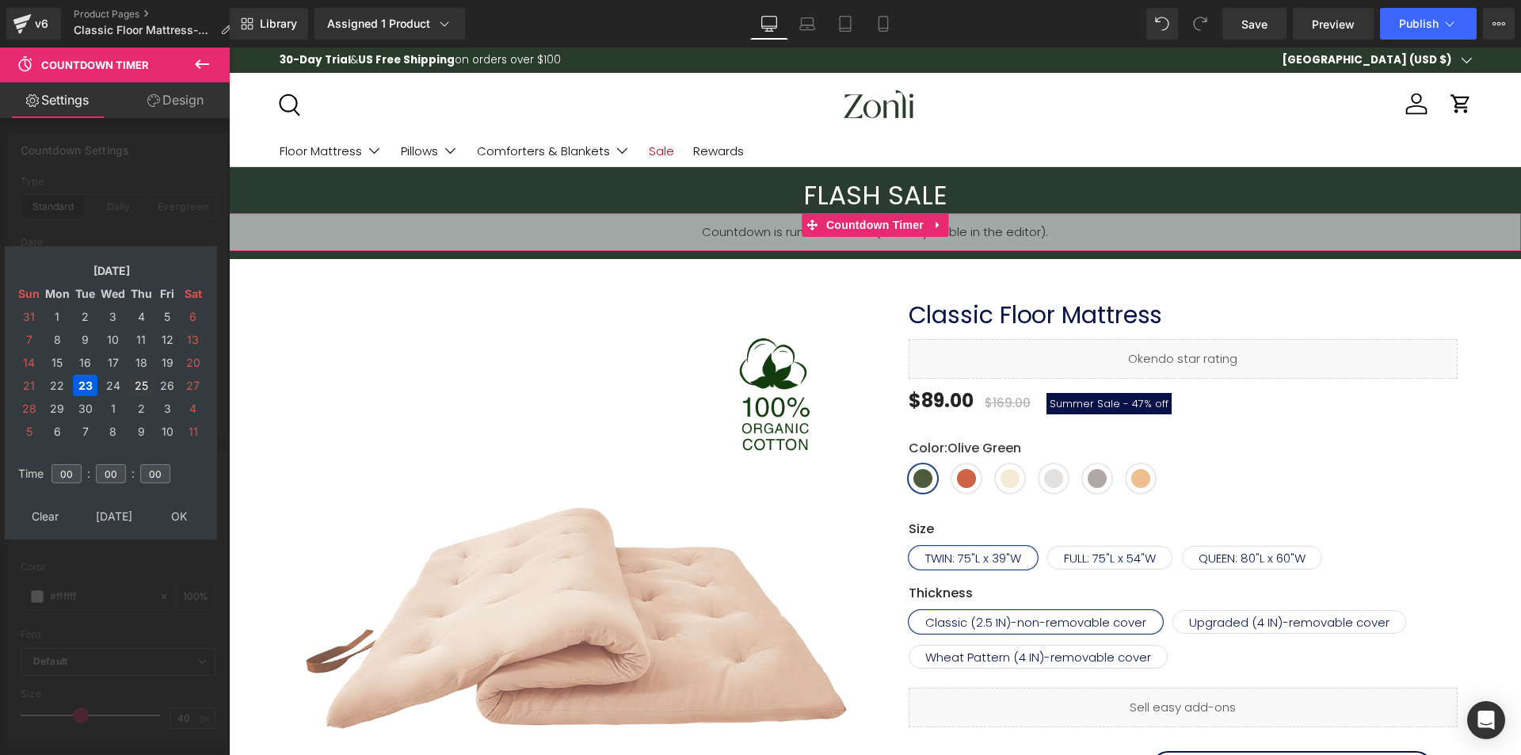
click at [105, 387] on td "24" at bounding box center [113, 385] width 28 height 21
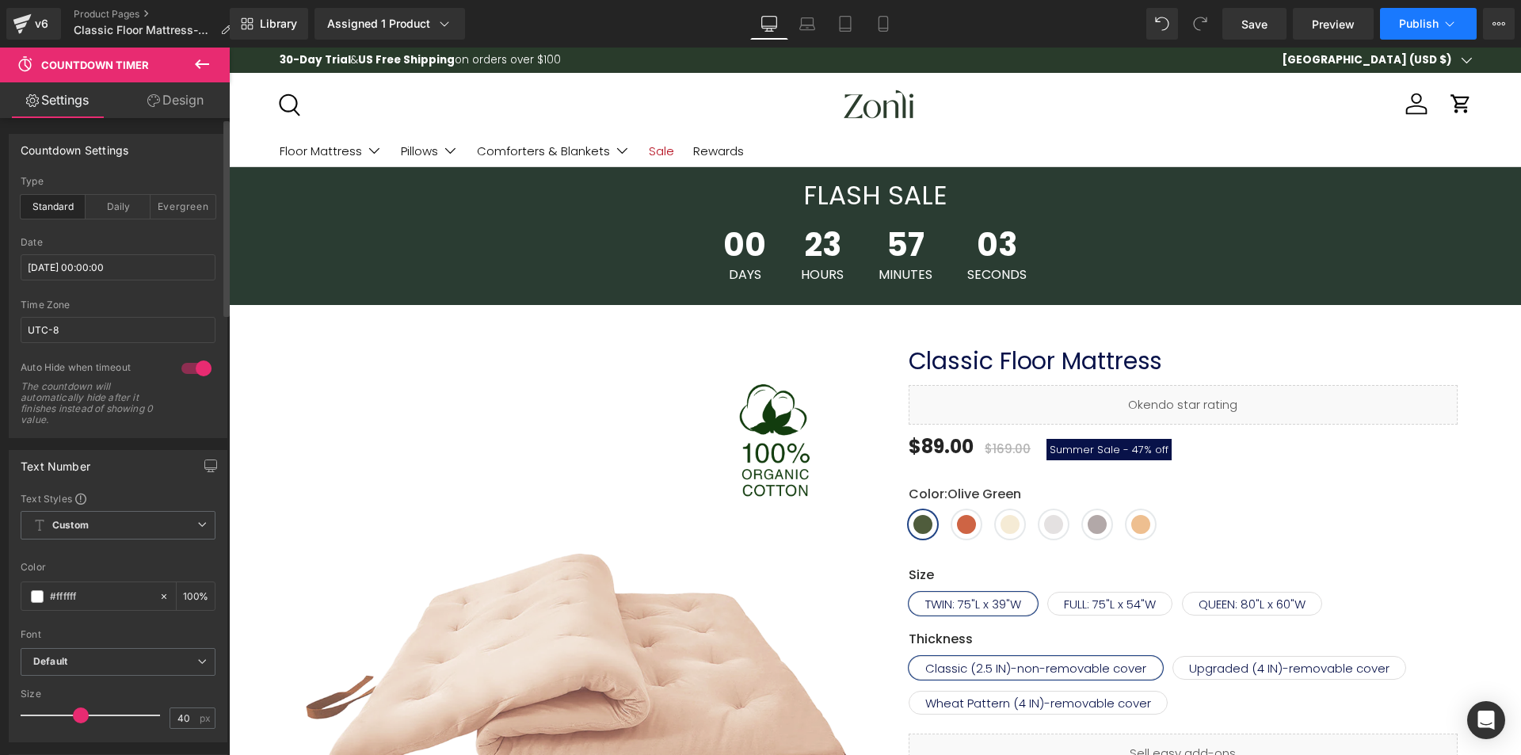
click at [1424, 13] on button "Publish" at bounding box center [1428, 24] width 97 height 32
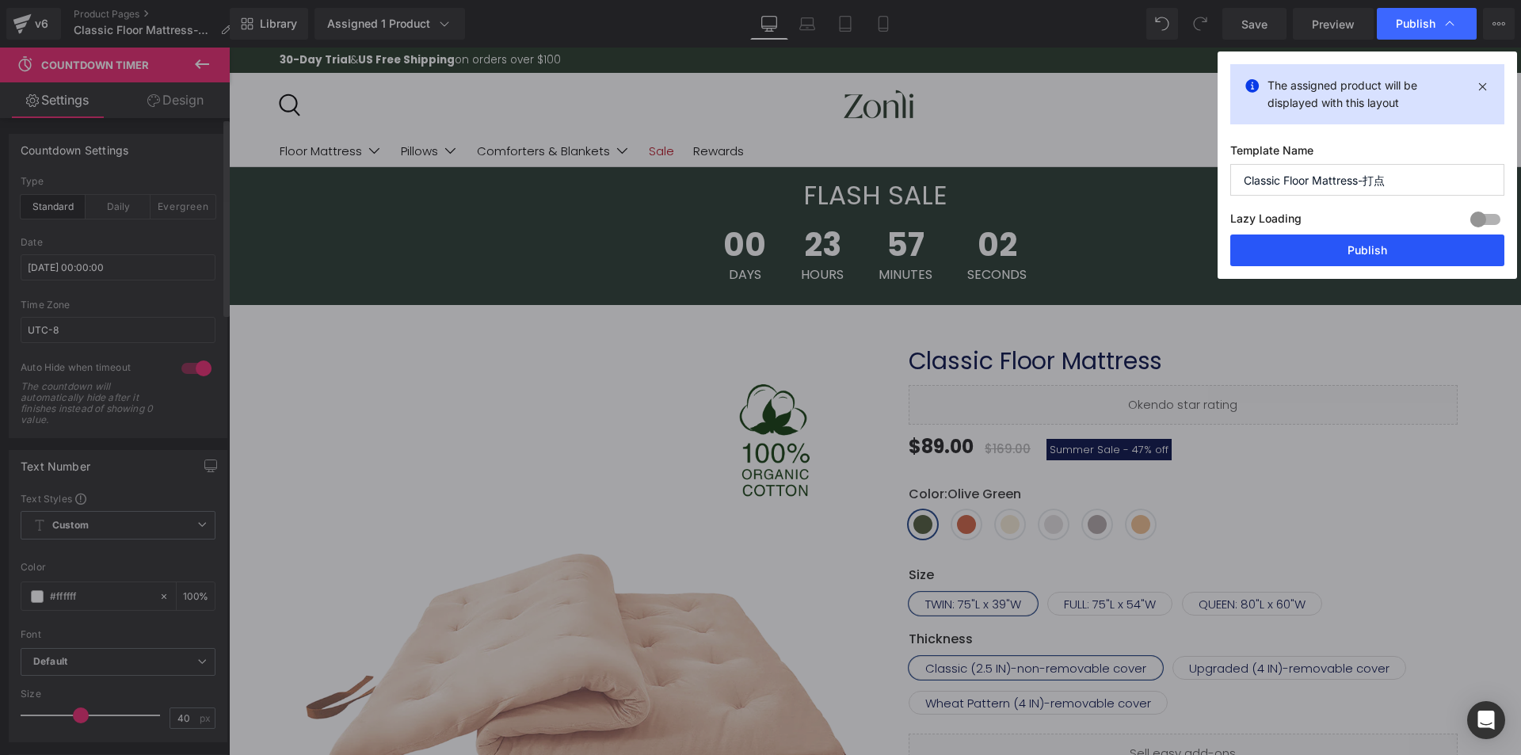
click at [1401, 242] on button "Publish" at bounding box center [1367, 250] width 274 height 32
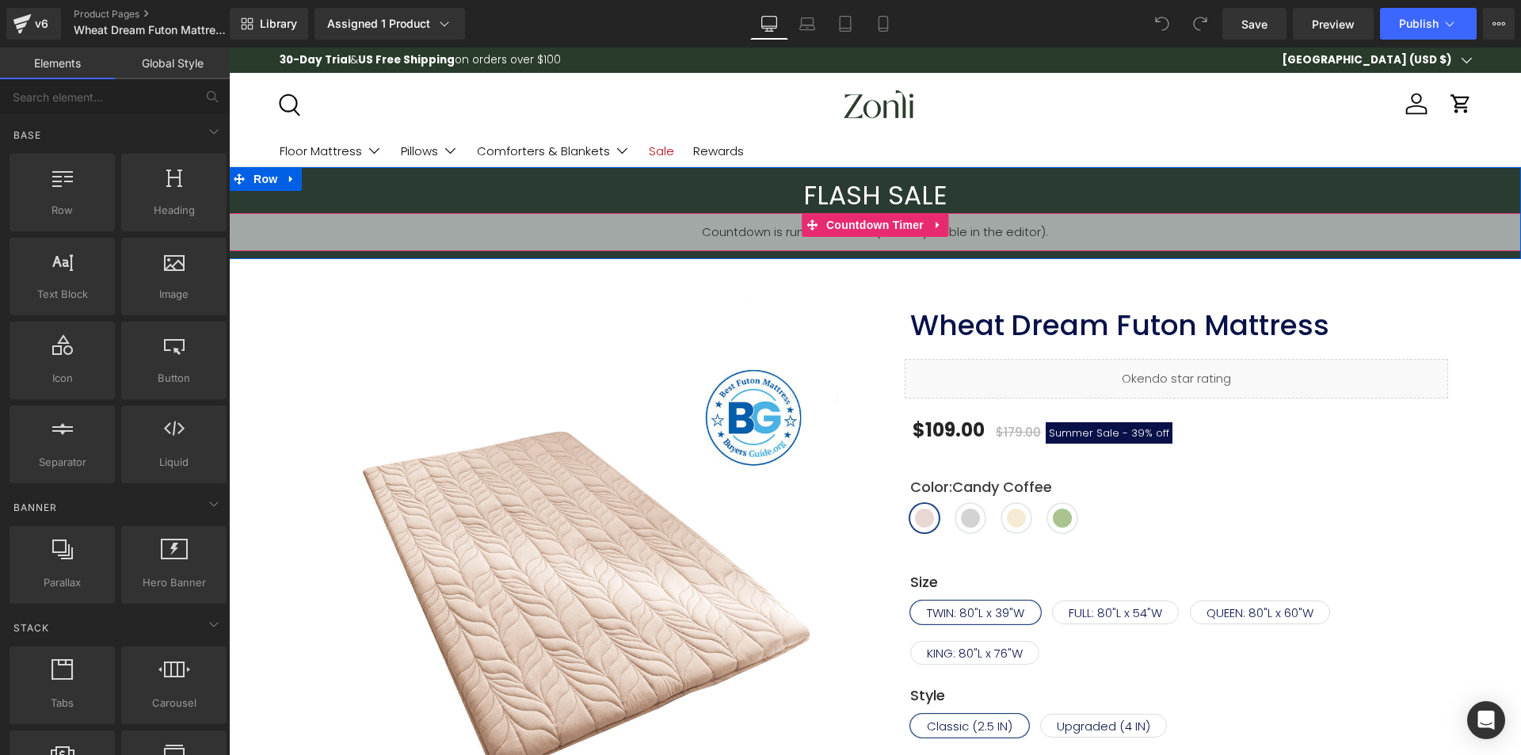
click at [885, 211] on div "FLASH SALE Heading" at bounding box center [875, 196] width 1292 height 34
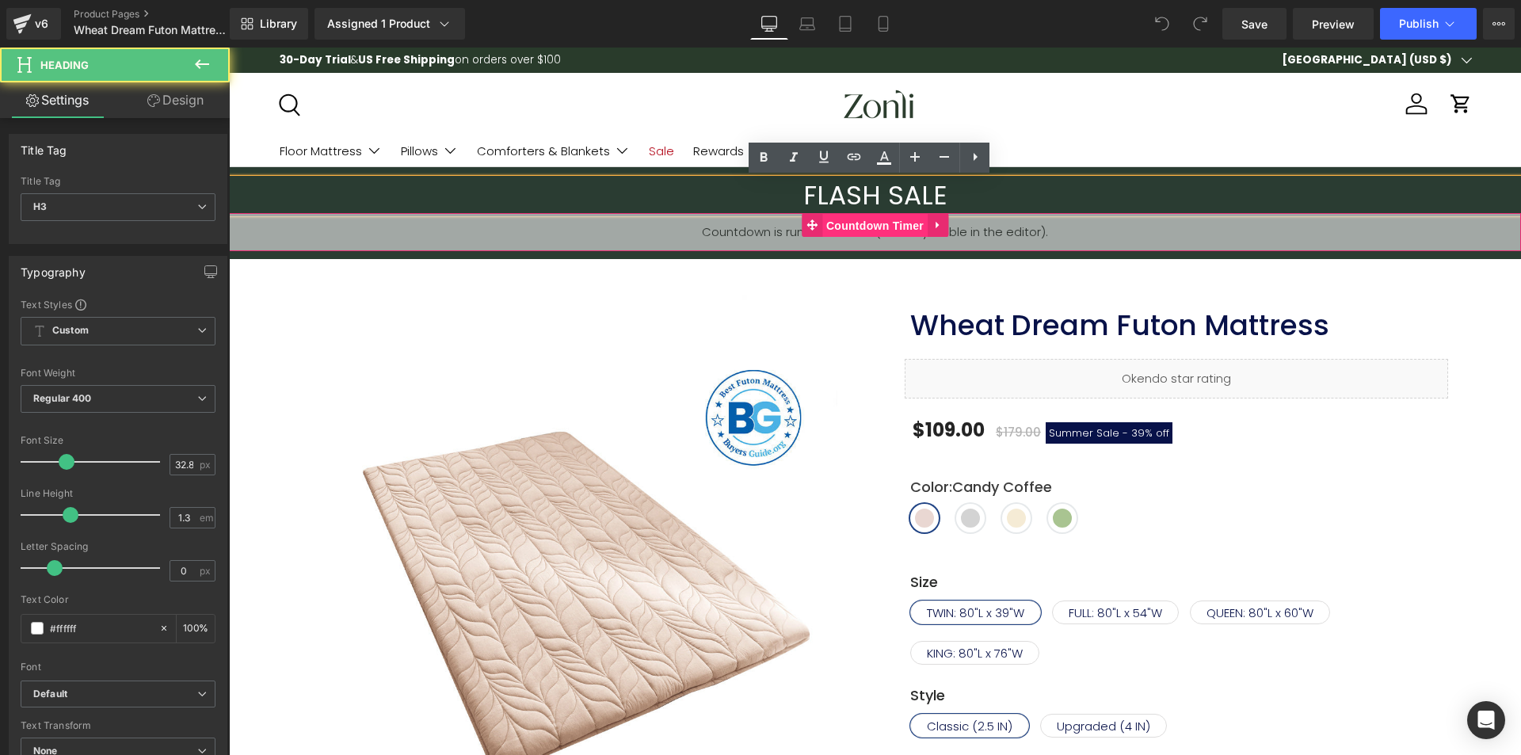
click at [865, 219] on span "Countdown Timer" at bounding box center [874, 226] width 105 height 24
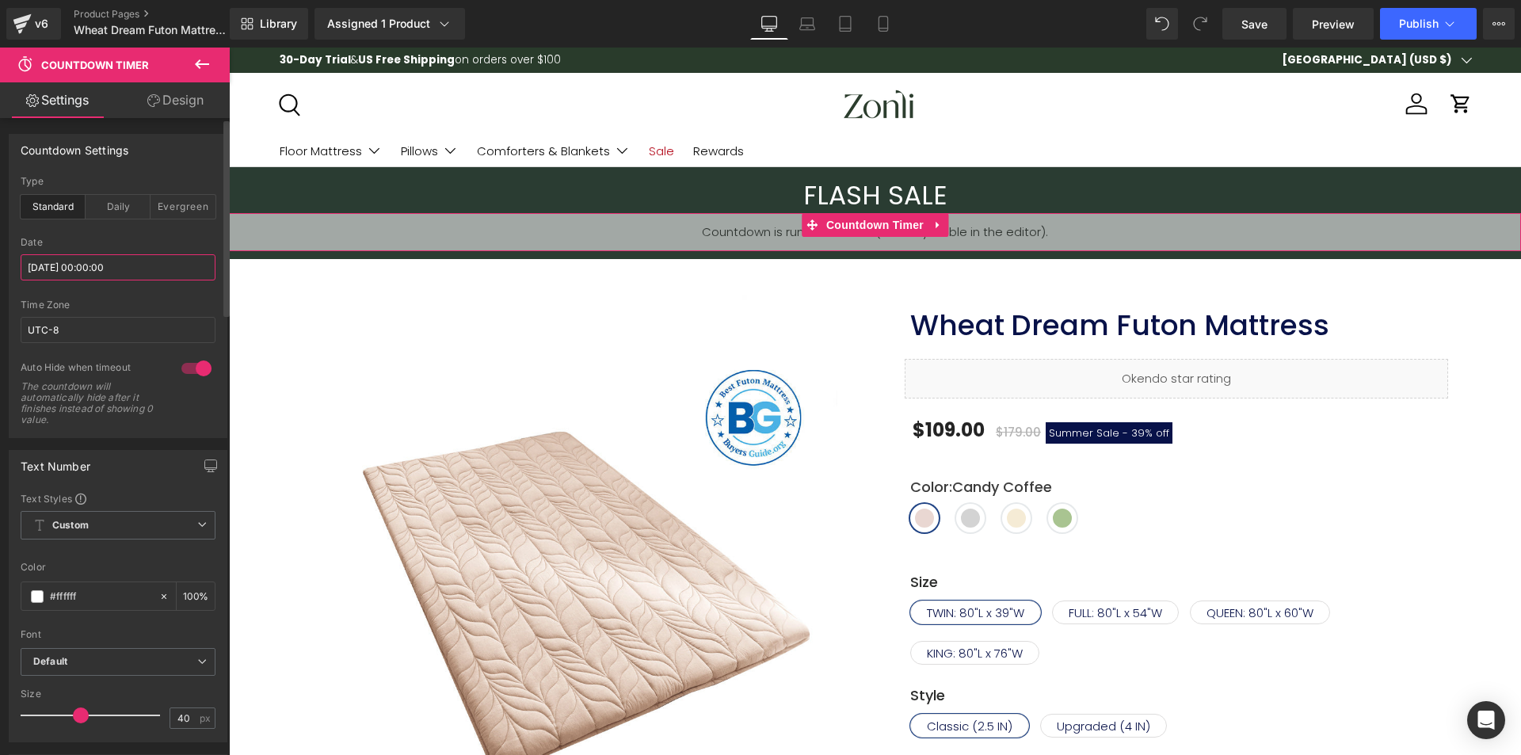
click at [97, 269] on input "[DATE] 00:00:00" at bounding box center [118, 267] width 195 height 26
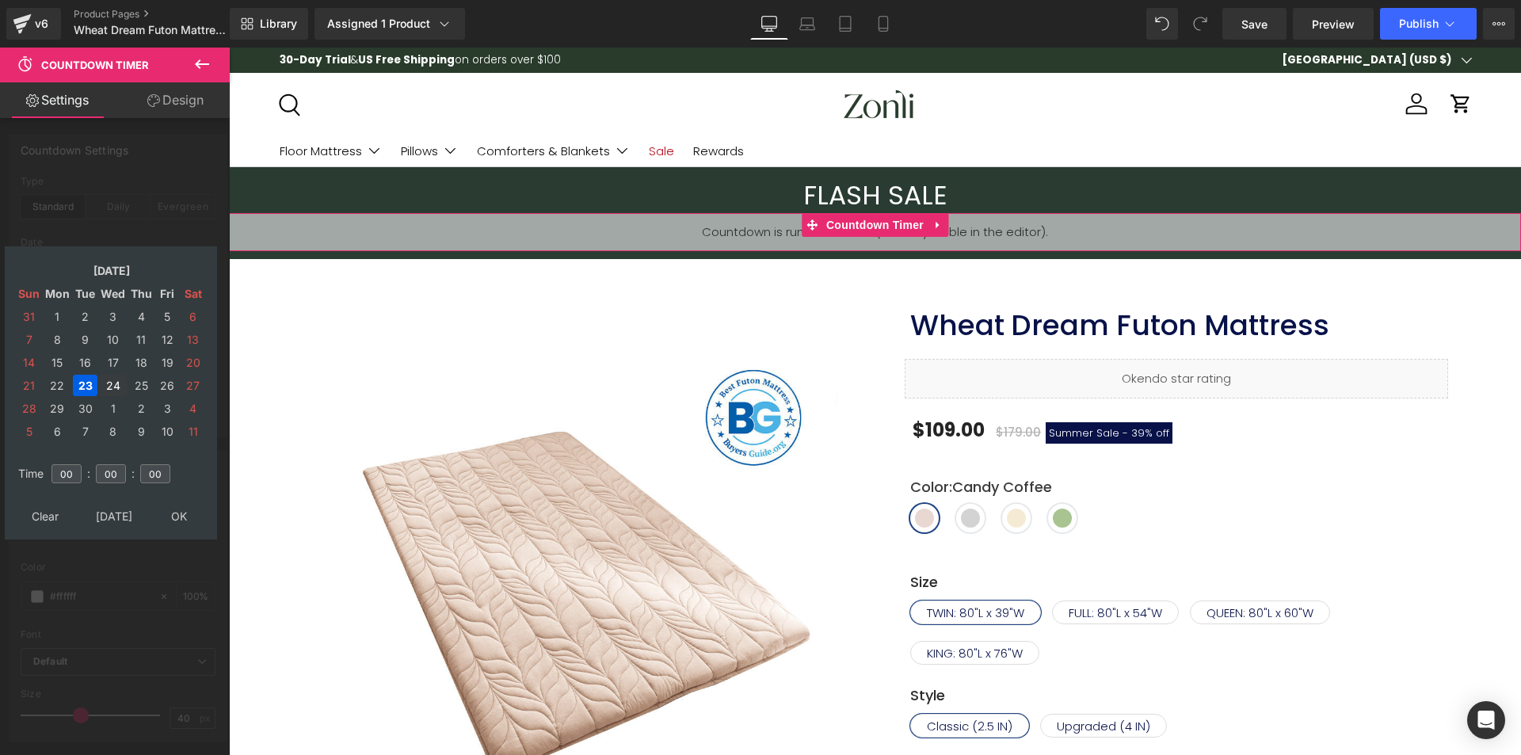
click at [121, 391] on td "24" at bounding box center [113, 385] width 28 height 21
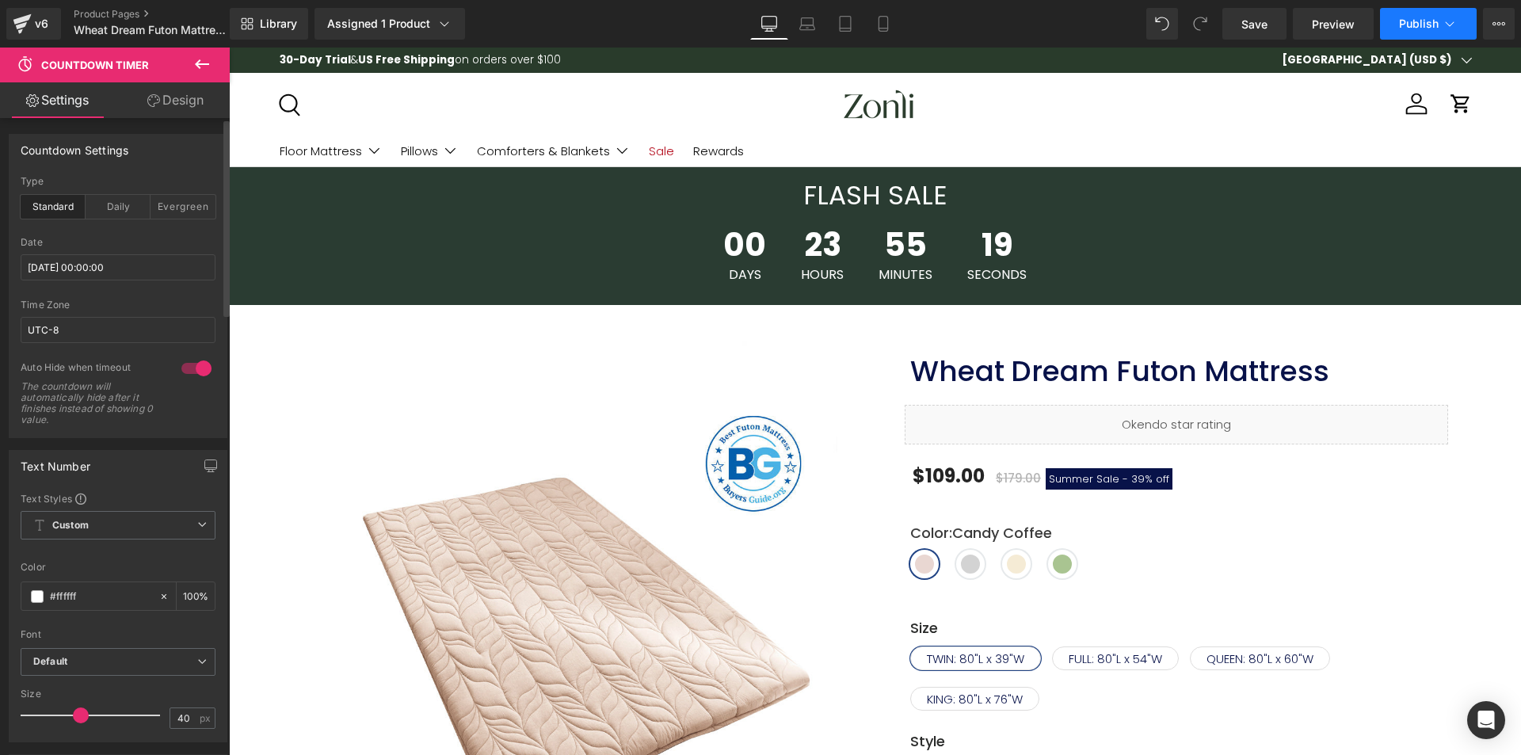
click at [1420, 23] on span "Publish" at bounding box center [1419, 23] width 40 height 13
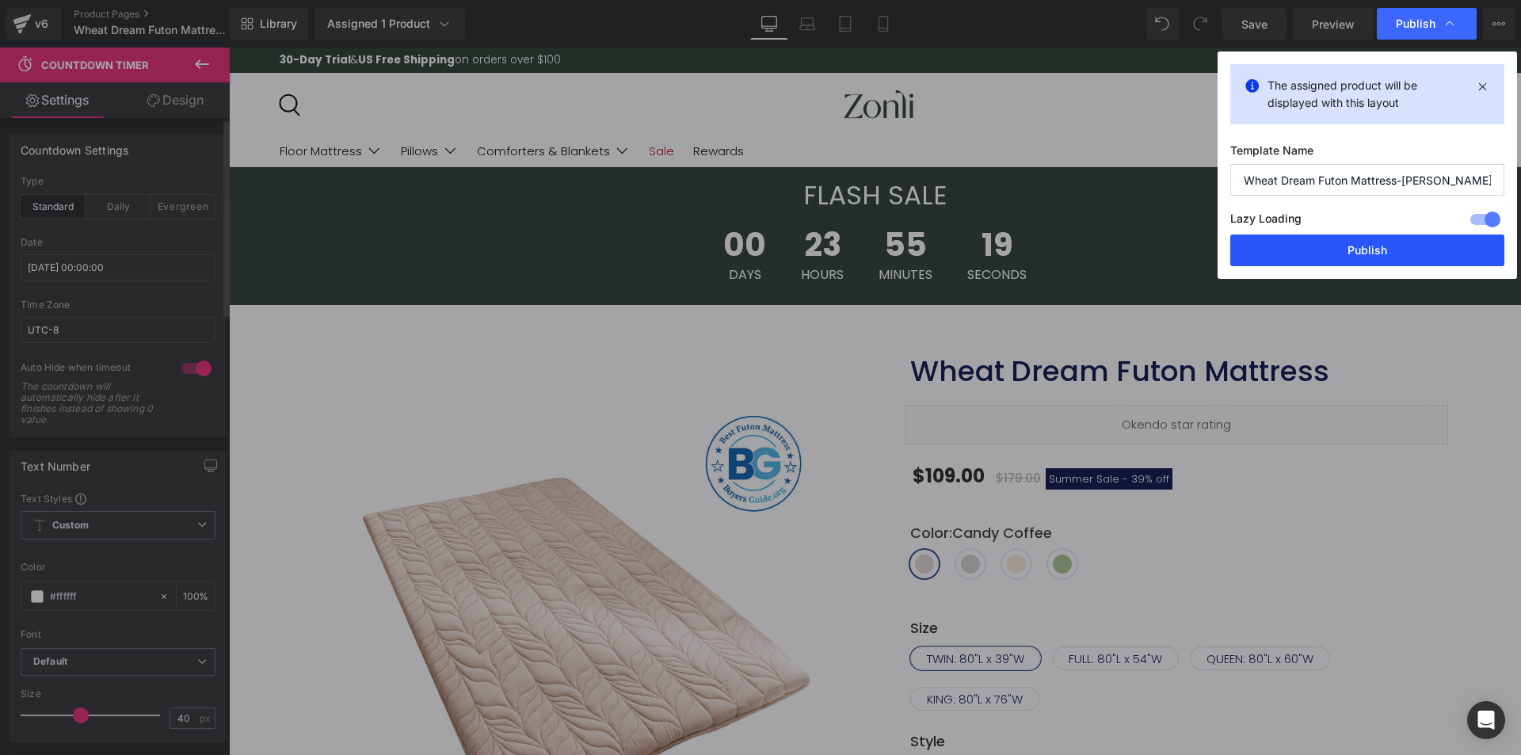
click at [1373, 245] on button "Publish" at bounding box center [1367, 250] width 274 height 32
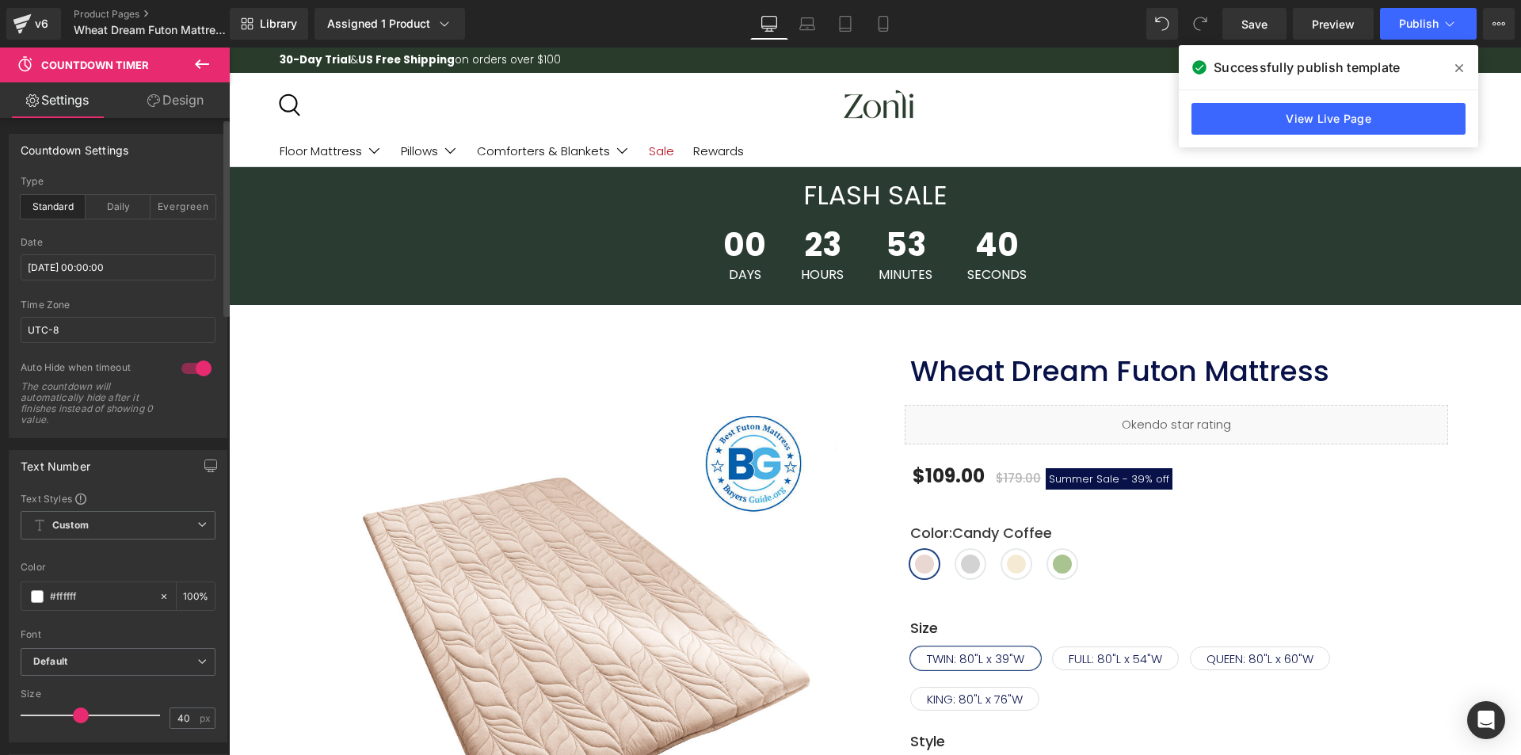
click at [1461, 63] on icon at bounding box center [1459, 68] width 8 height 13
